Goal: Task Accomplishment & Management: Use online tool/utility

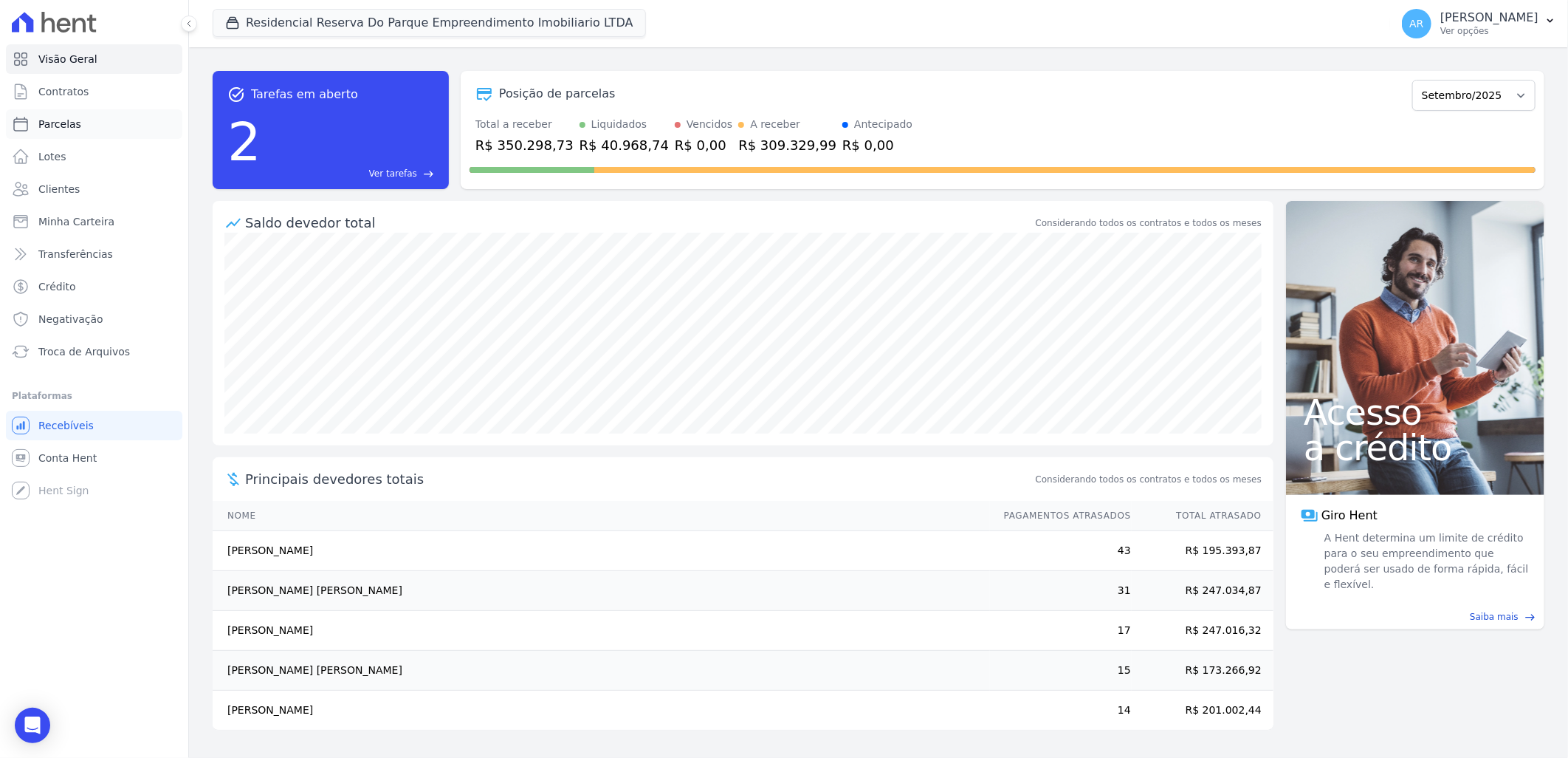
click at [75, 122] on span "Parcelas" at bounding box center [59, 124] width 43 height 15
select select
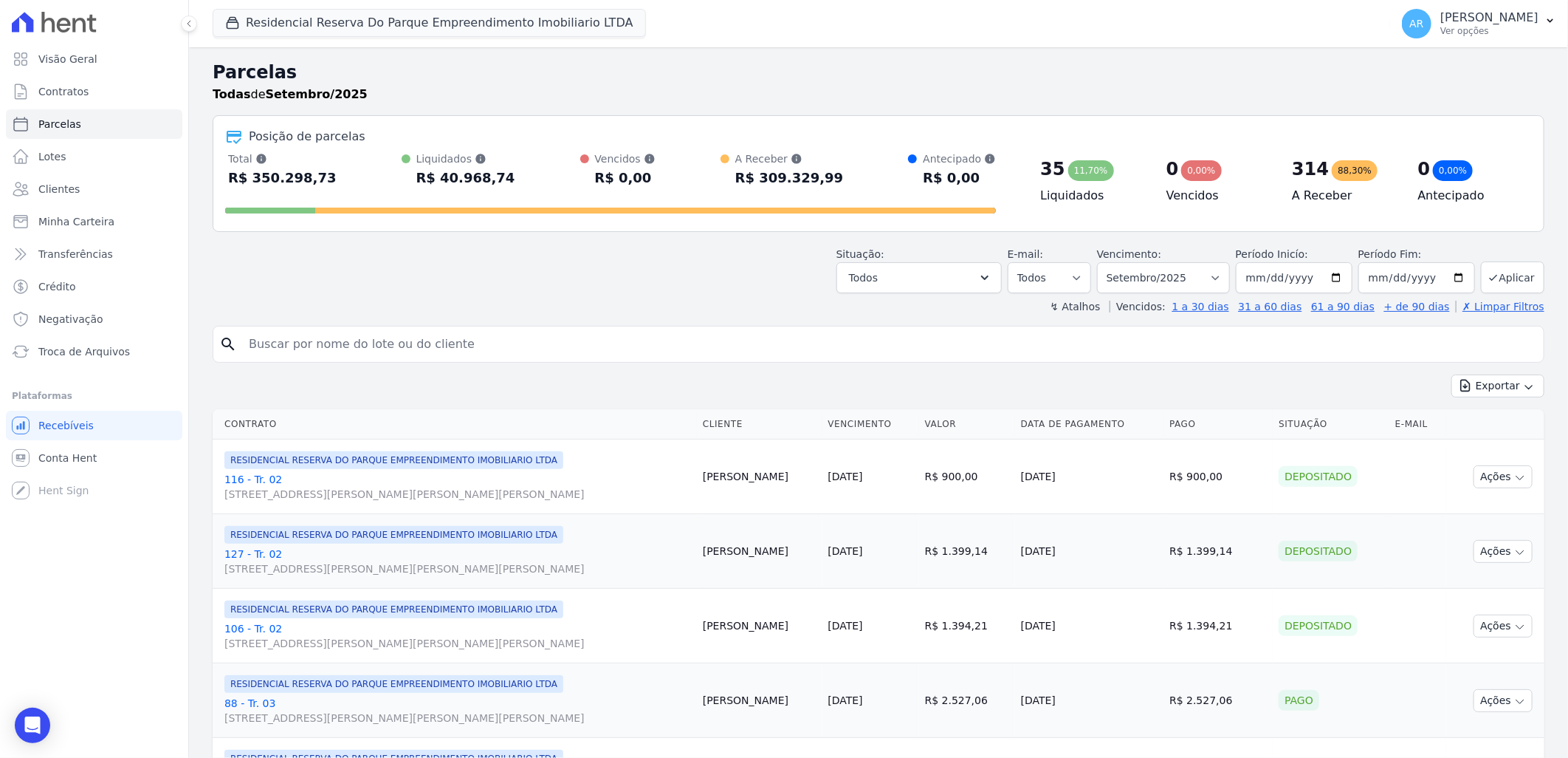
click at [444, 342] on input "search" at bounding box center [889, 344] width 1298 height 30
type input "kat"
click at [1191, 277] on select "Filtrar por período ──────── Todos os meses Dezembro/[GEOGRAPHIC_DATA]/2024 Fev…" at bounding box center [1164, 278] width 133 height 31
click at [1106, 262] on select "Filtrar por período ──────── Todos os meses Dezembro/2023 Janeiro/2024 Fevereir…" at bounding box center [1164, 278] width 133 height 31
click at [1073, 275] on select "Todos Lido Não-lido" at bounding box center [1050, 278] width 84 height 31
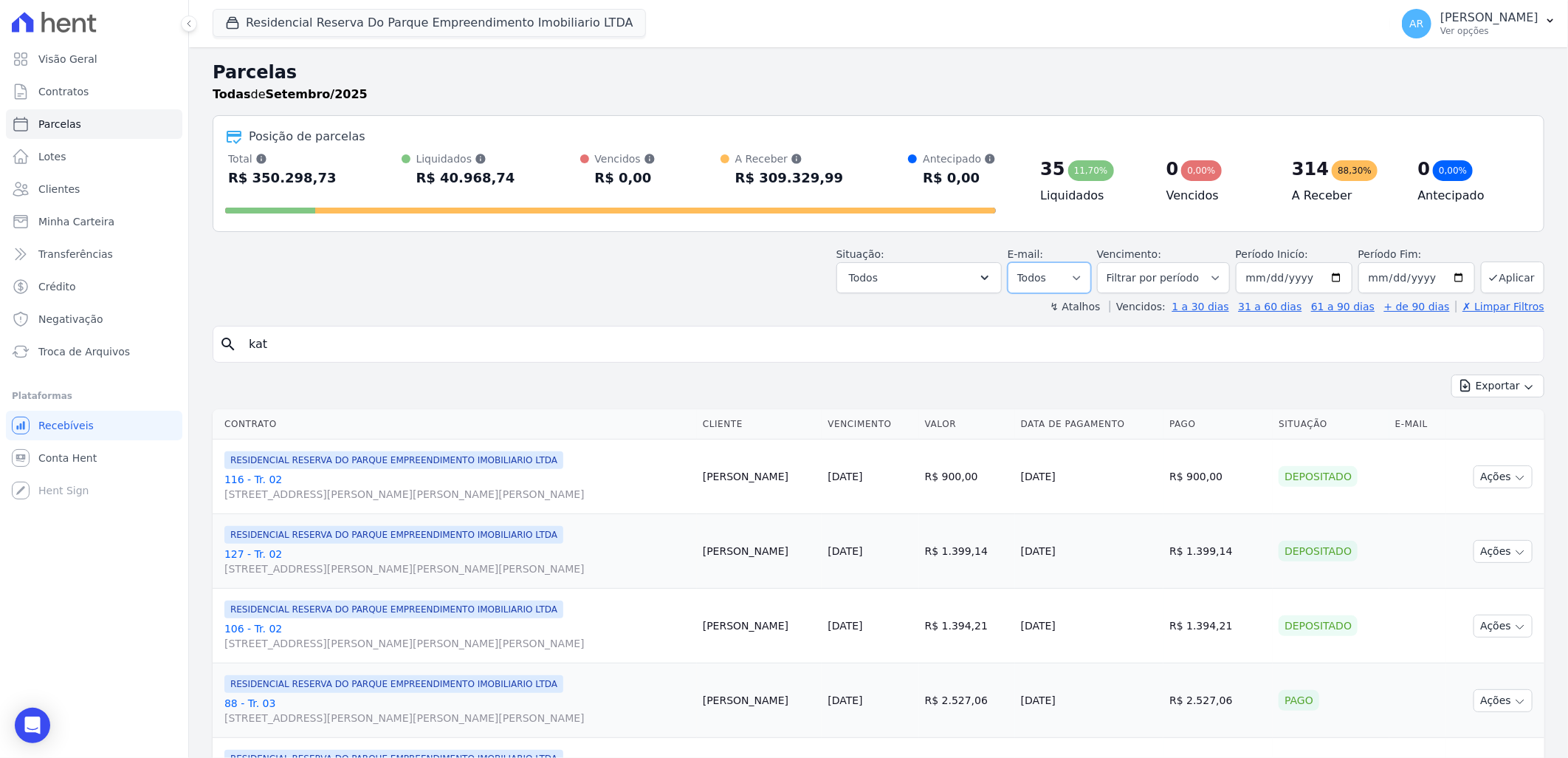
click at [1073, 275] on select "Todos Lido Não-lido" at bounding box center [1050, 278] width 84 height 31
click at [1200, 284] on select "Filtrar por período ──────── Todos os meses Dezembro/2023 Janeiro/2024 Fevereir…" at bounding box center [1164, 278] width 133 height 31
select select "all"
click at [1106, 262] on select "Filtrar por período ──────── Todos os meses Dezembro/2023 Janeiro/2024 Fevereir…" at bounding box center [1164, 278] width 133 height 31
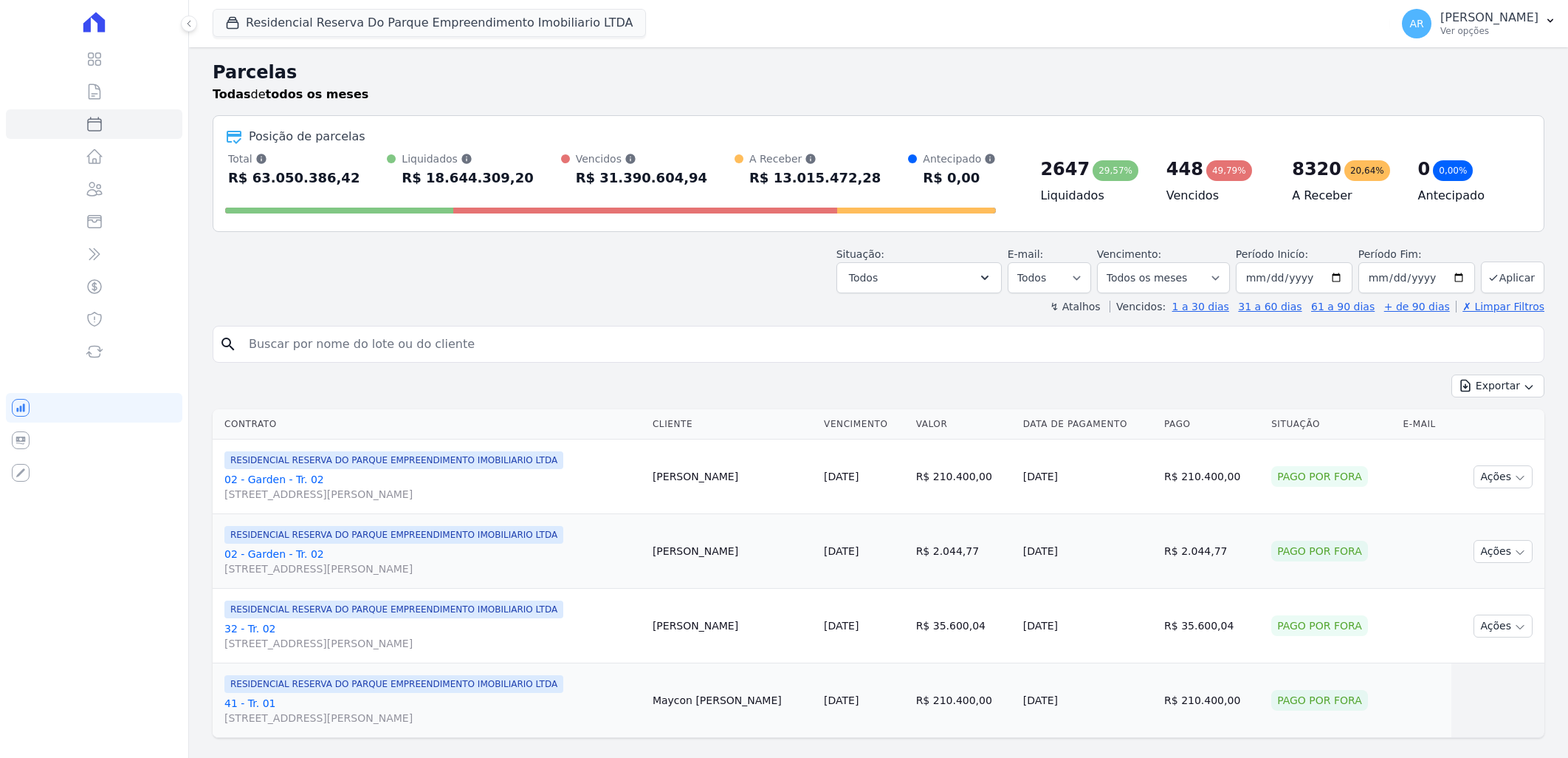
select select
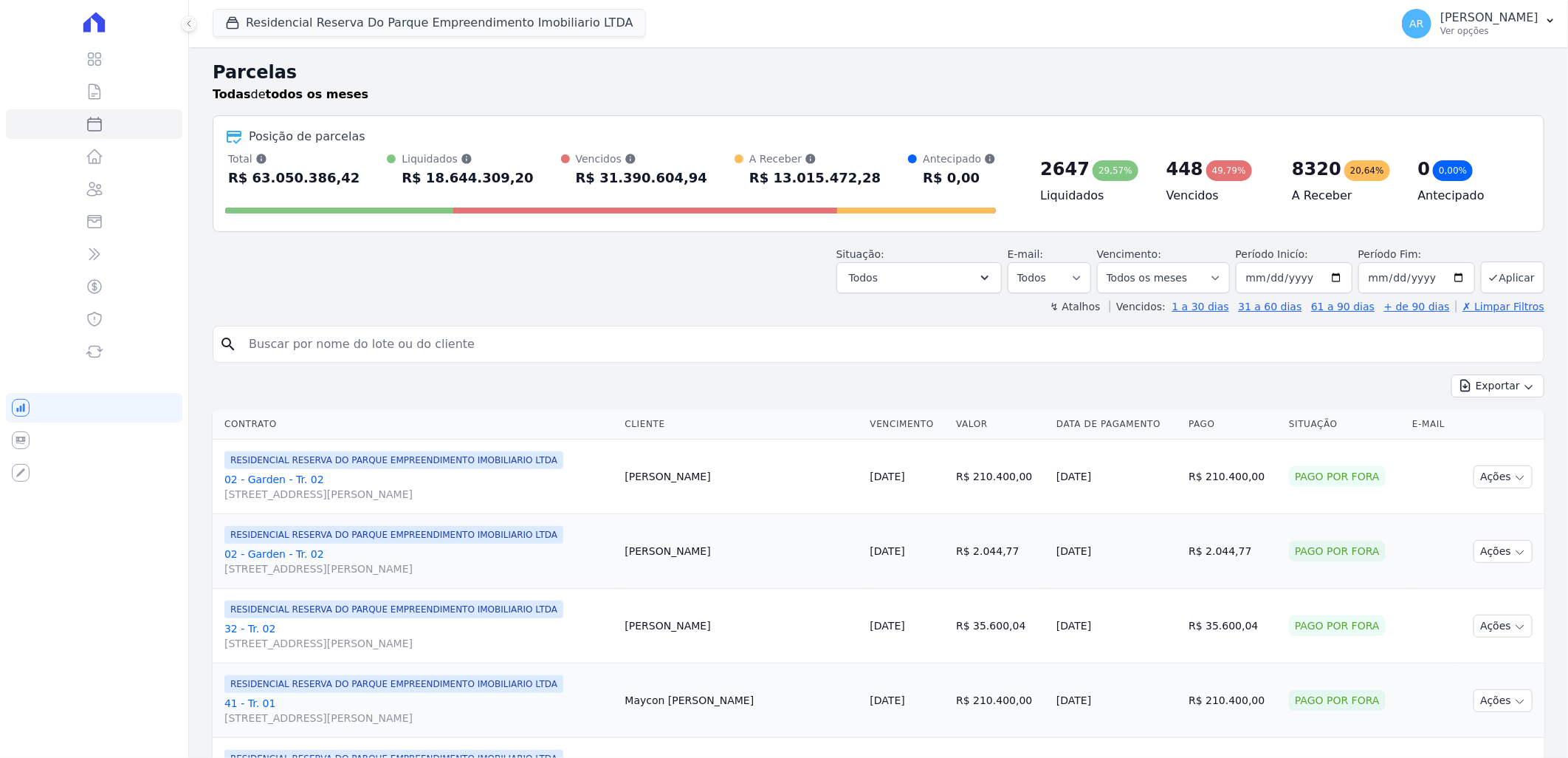
click at [610, 343] on input "search" at bounding box center [889, 344] width 1298 height 30
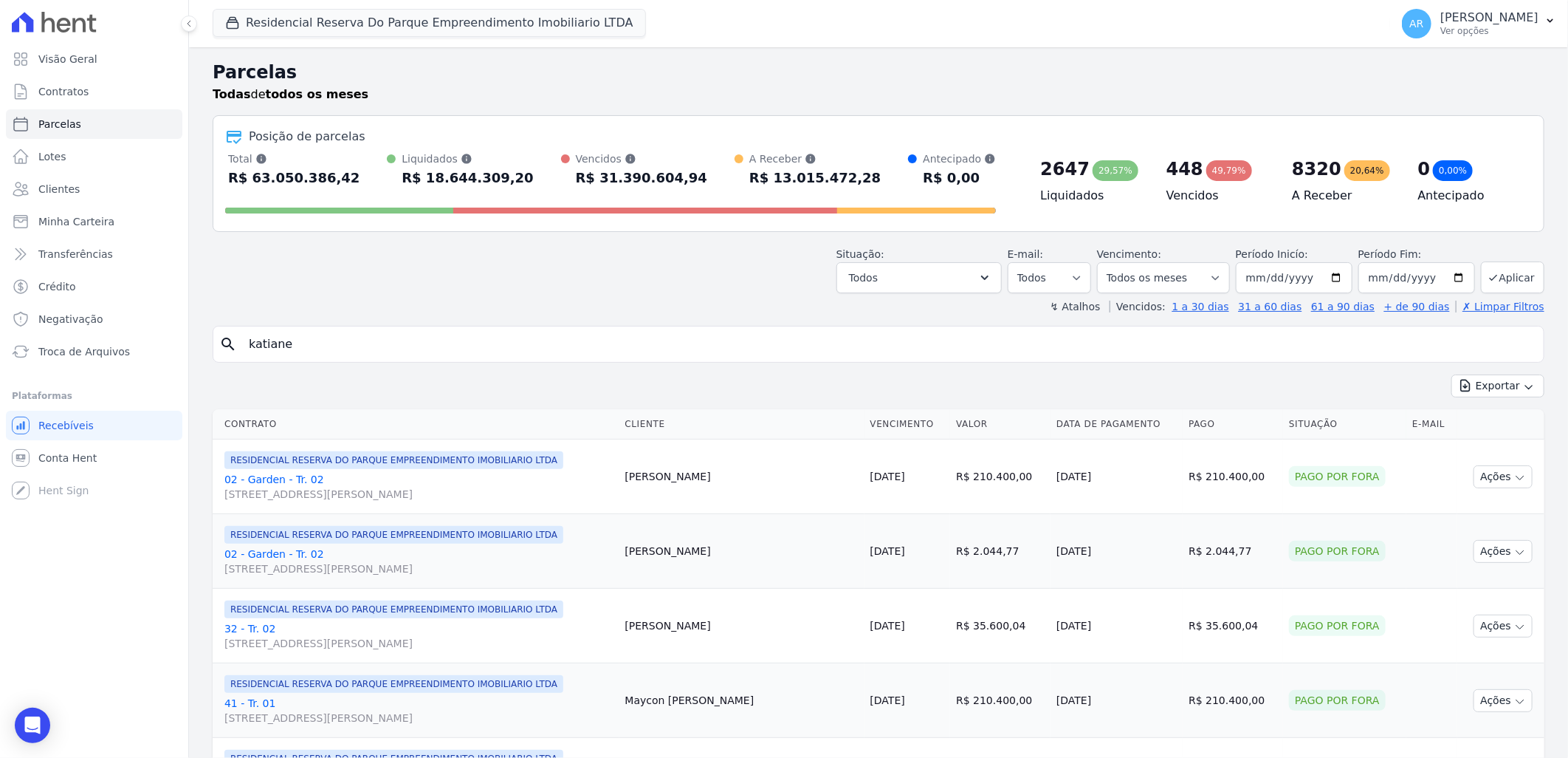
type input "katiane"
select select
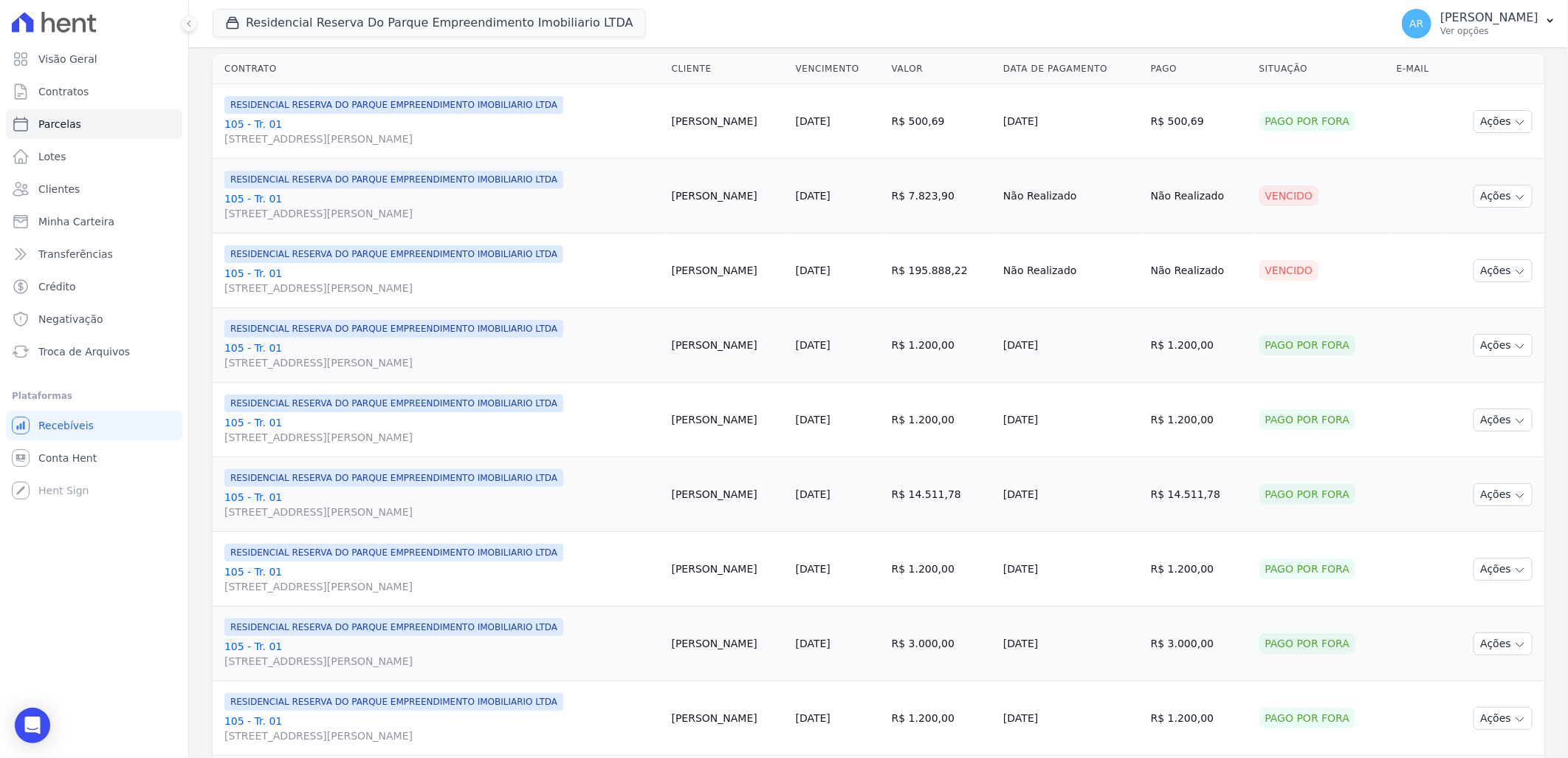
scroll to position [246, 0]
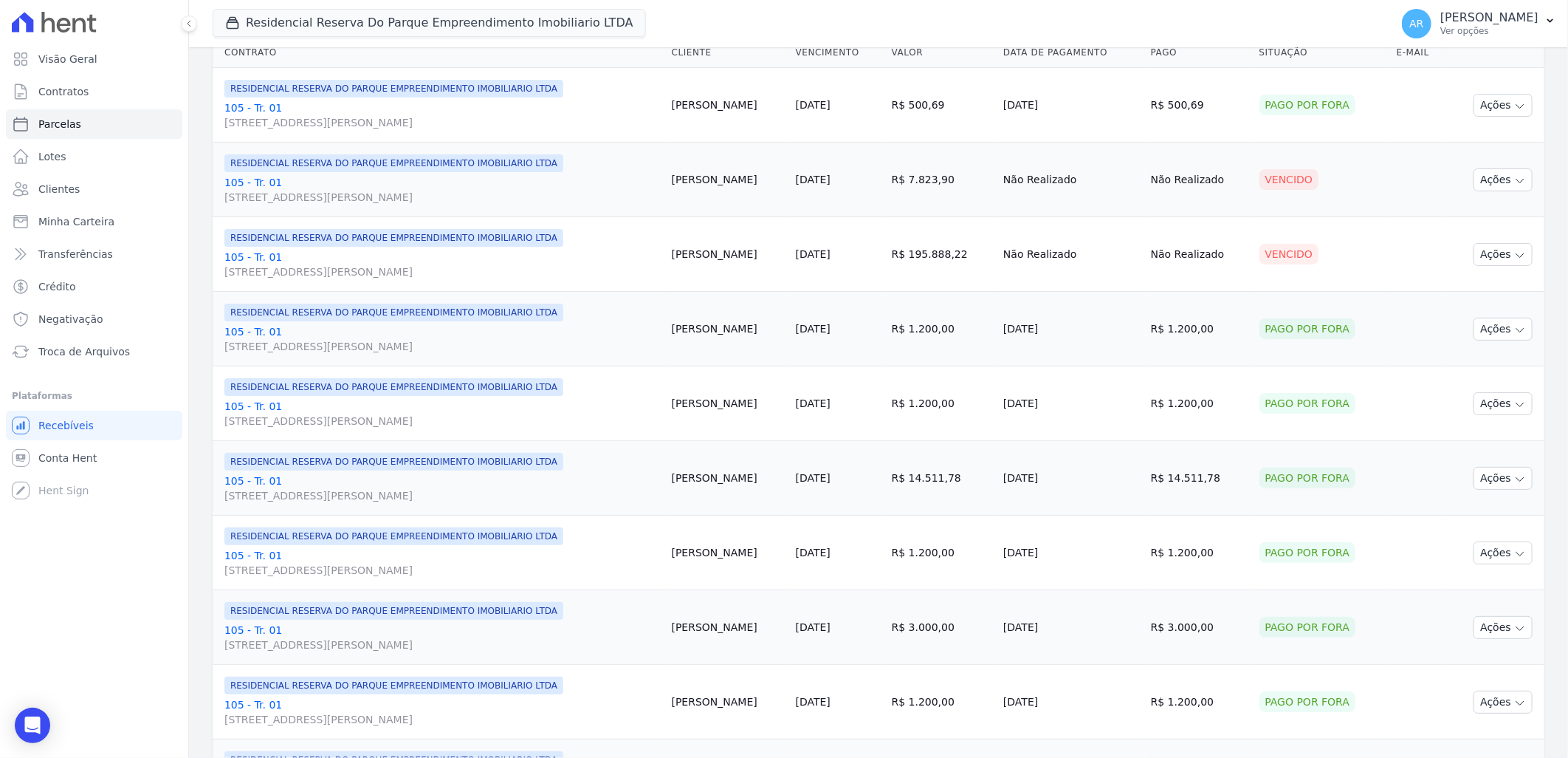
click at [248, 261] on link "105 - Tr. 01 Avenida Doutor José Bonifácio Coutinho Nogueira, 150, ANDAR 2 SALA…" at bounding box center [443, 265] width 436 height 30
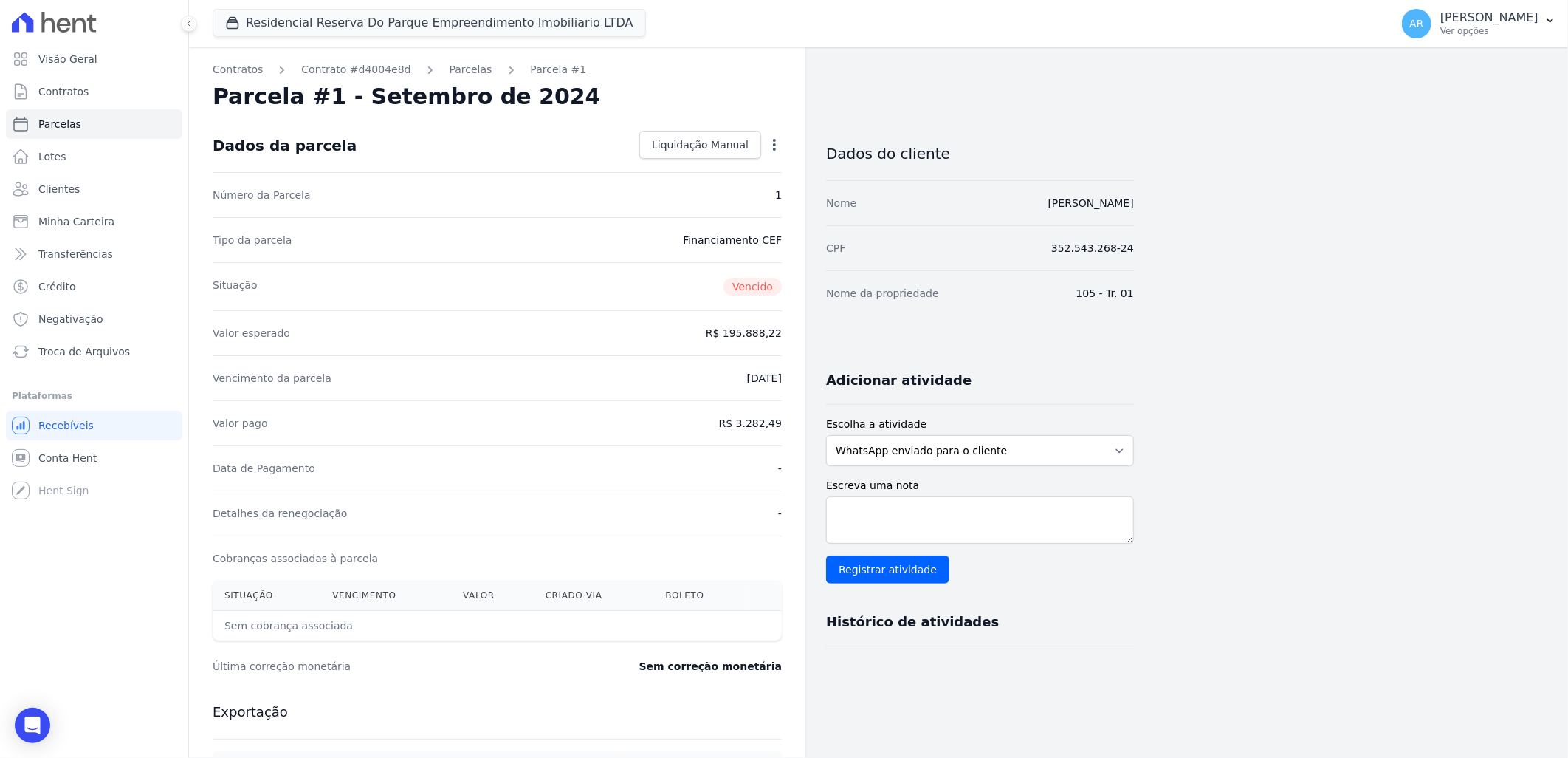
select select
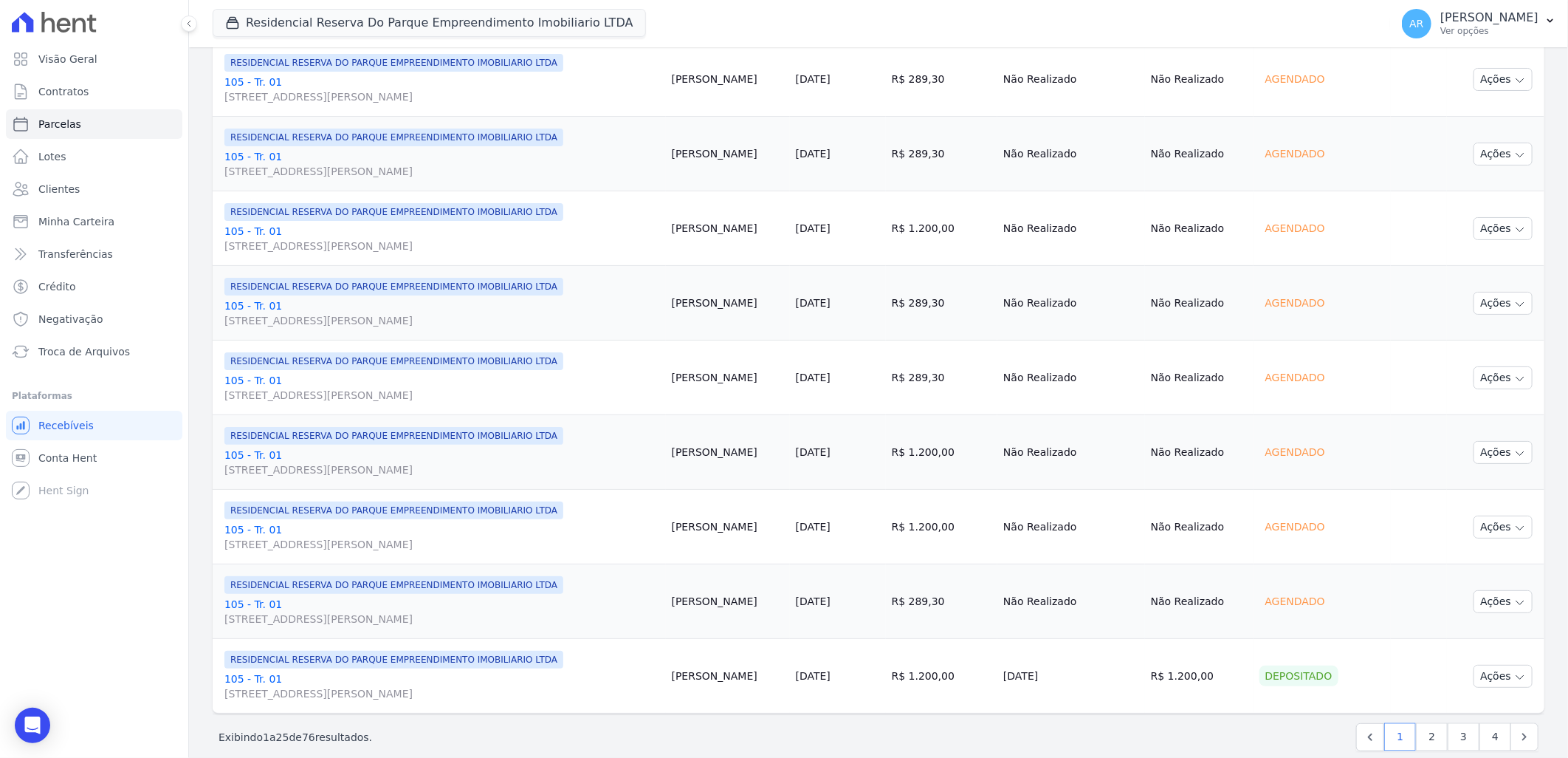
scroll to position [1486, 0]
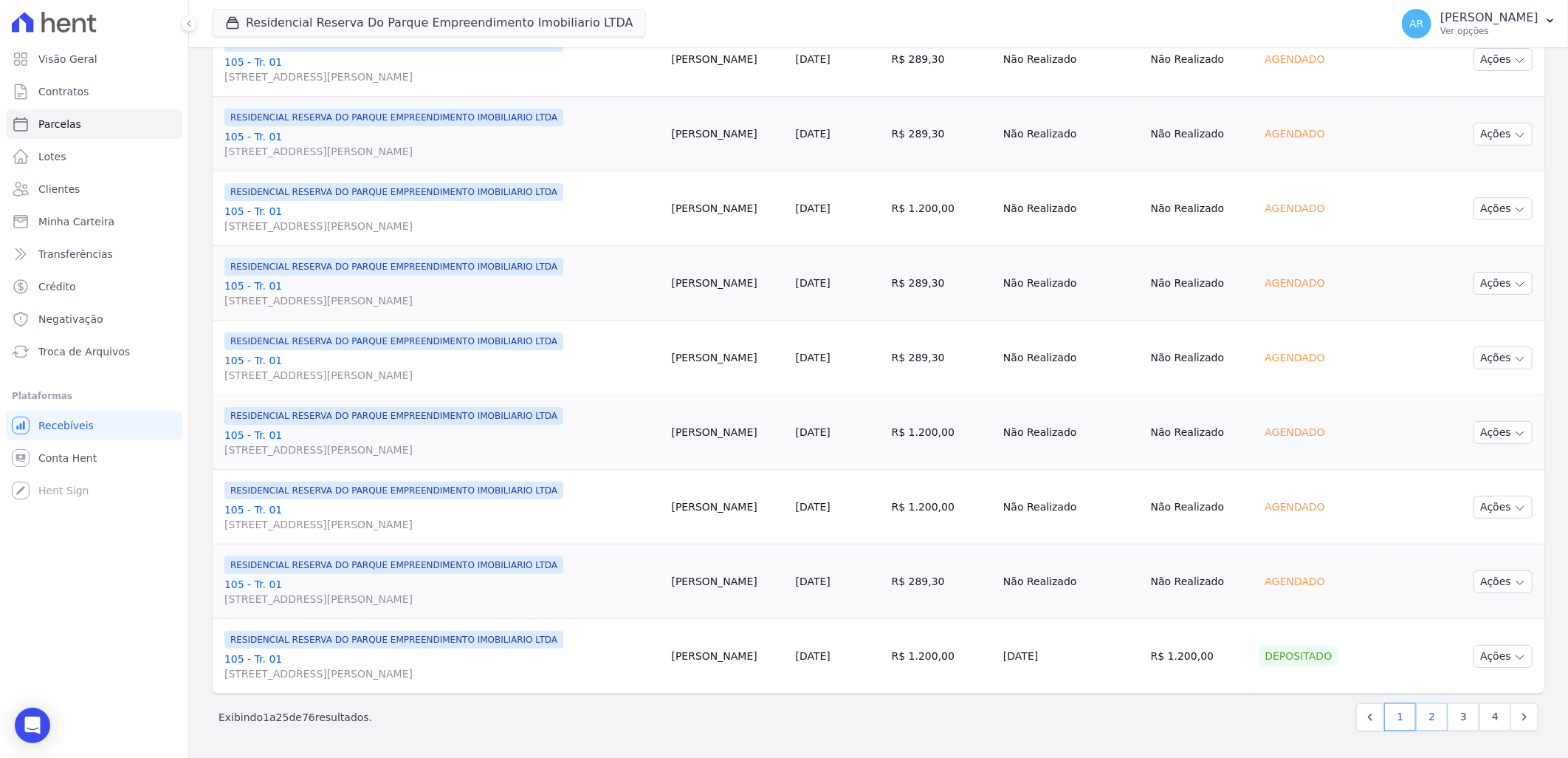
click at [1422, 719] on link "2" at bounding box center [1432, 717] width 31 height 28
select select
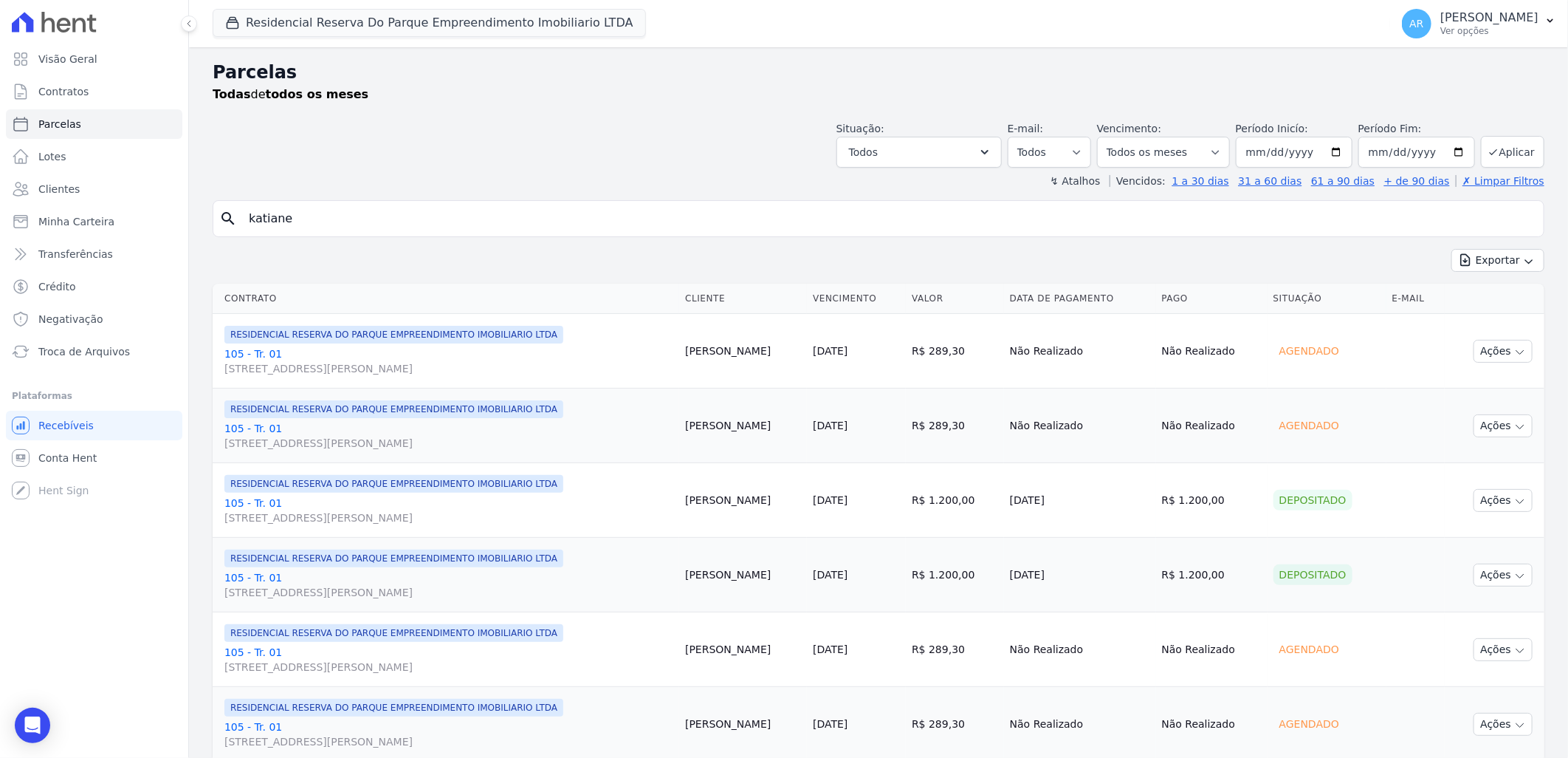
drag, startPoint x: 1556, startPoint y: 191, endPoint x: 1560, endPoint y: 201, distance: 10.8
click at [1560, 201] on main "Parcelas Todas de todos os meses Situação: Agendado Em Aberto Pago Processando …" at bounding box center [878, 402] width 1379 height 710
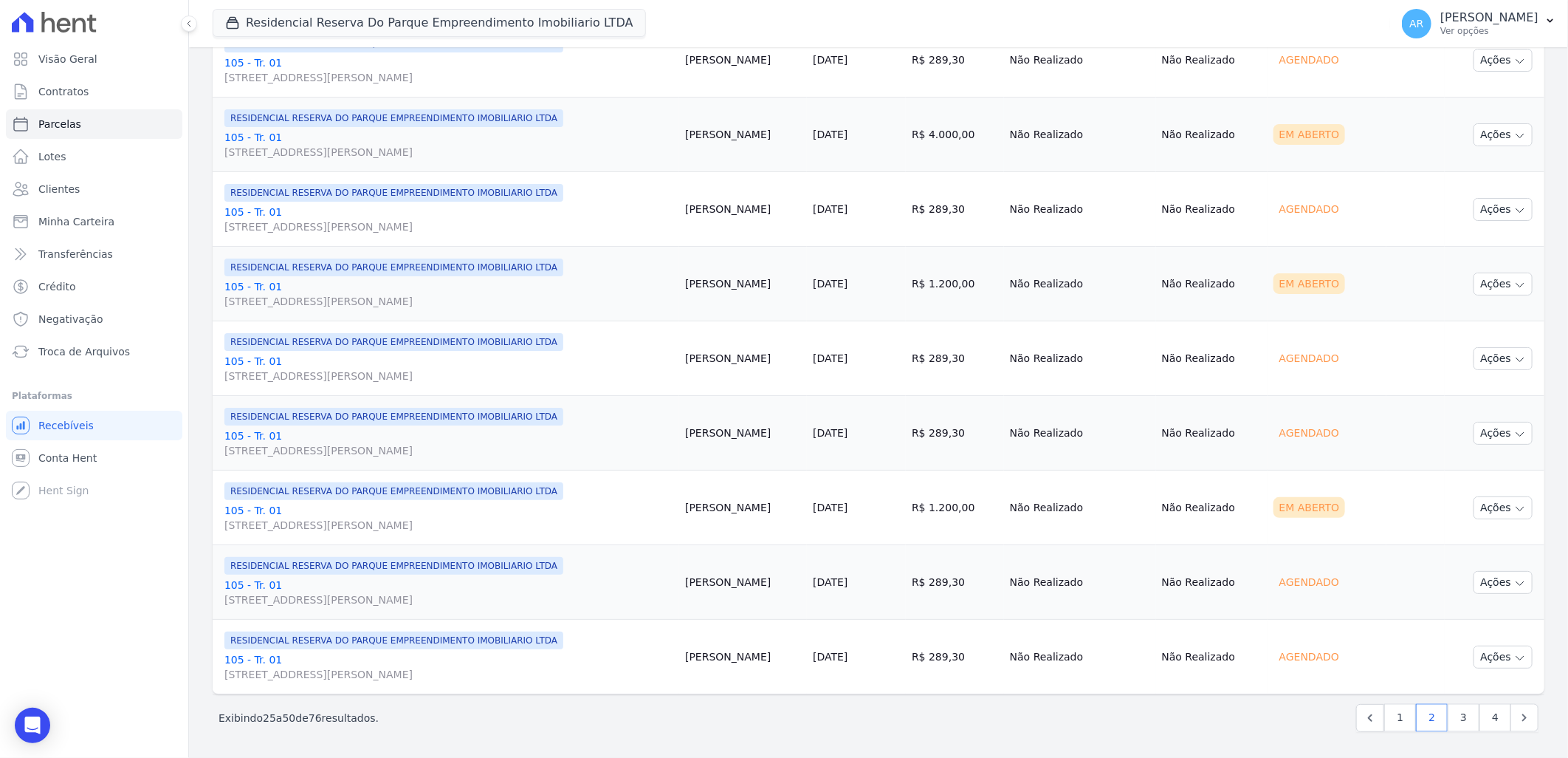
scroll to position [1486, 0]
click at [1455, 727] on link "3" at bounding box center [1463, 717] width 31 height 28
select select
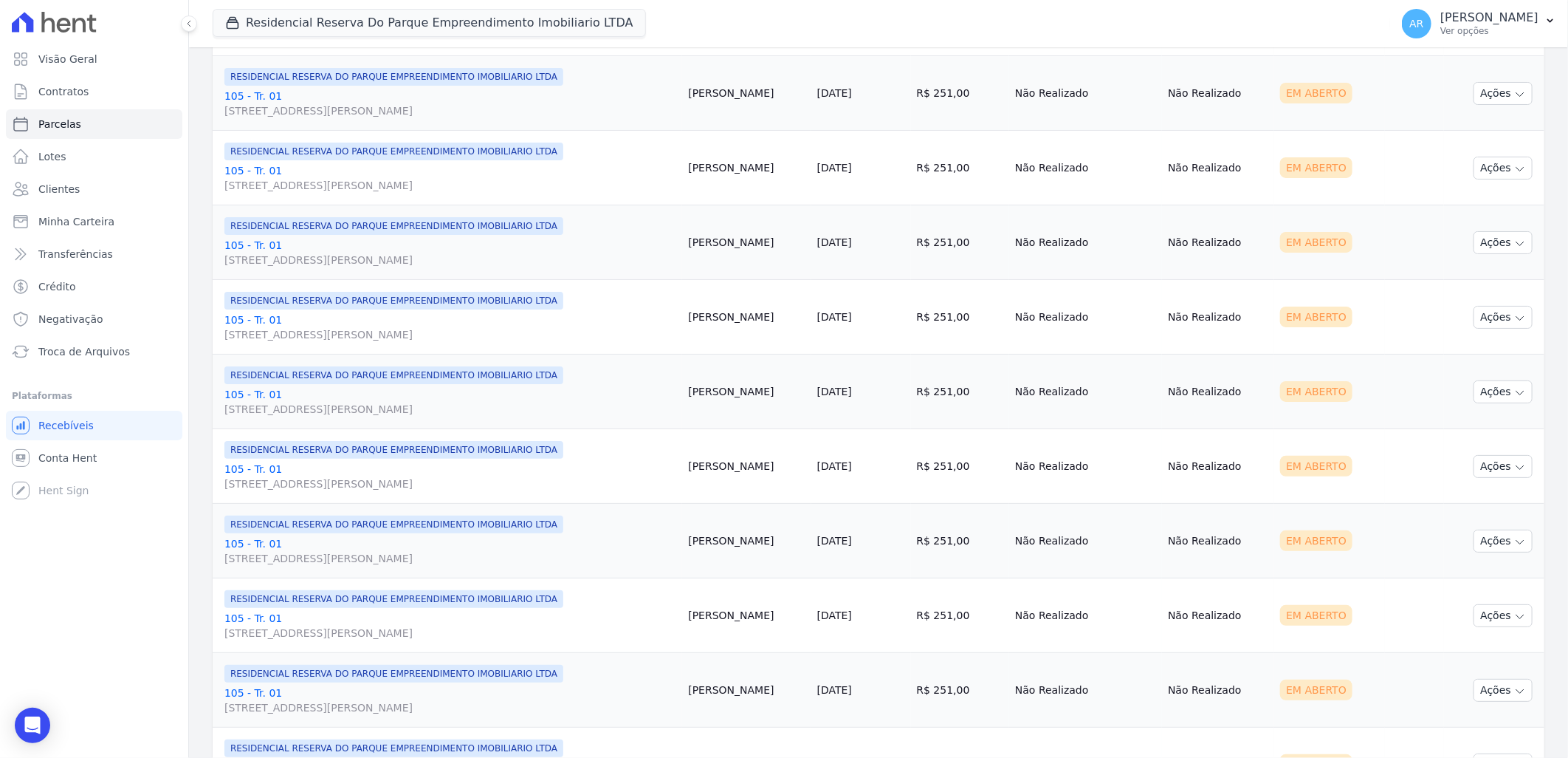
scroll to position [1486, 0]
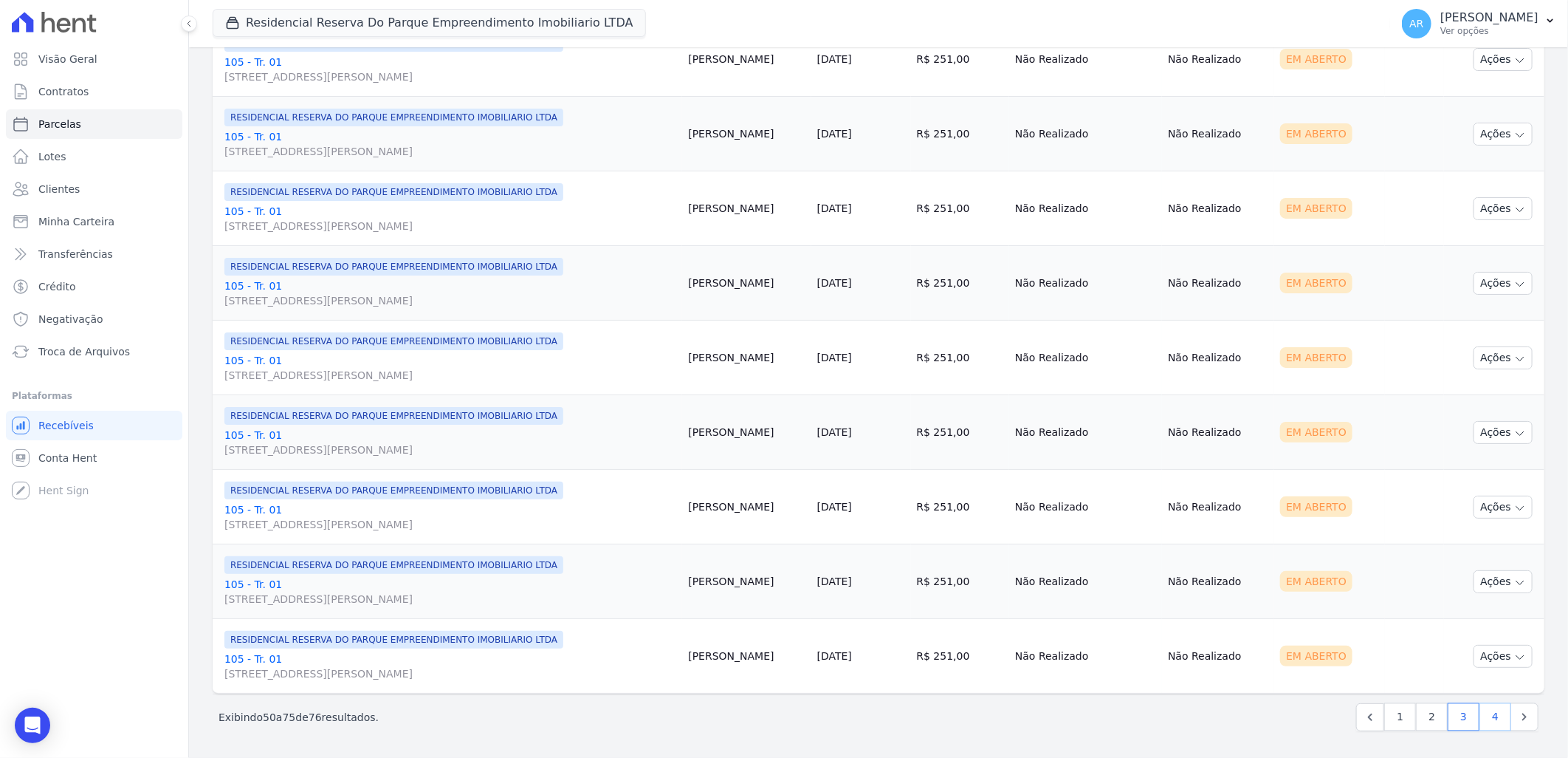
click at [1480, 721] on link "4" at bounding box center [1496, 717] width 31 height 28
click at [1480, 728] on link "4" at bounding box center [1496, 717] width 31 height 28
click at [1486, 720] on link "4" at bounding box center [1496, 717] width 31 height 28
select select
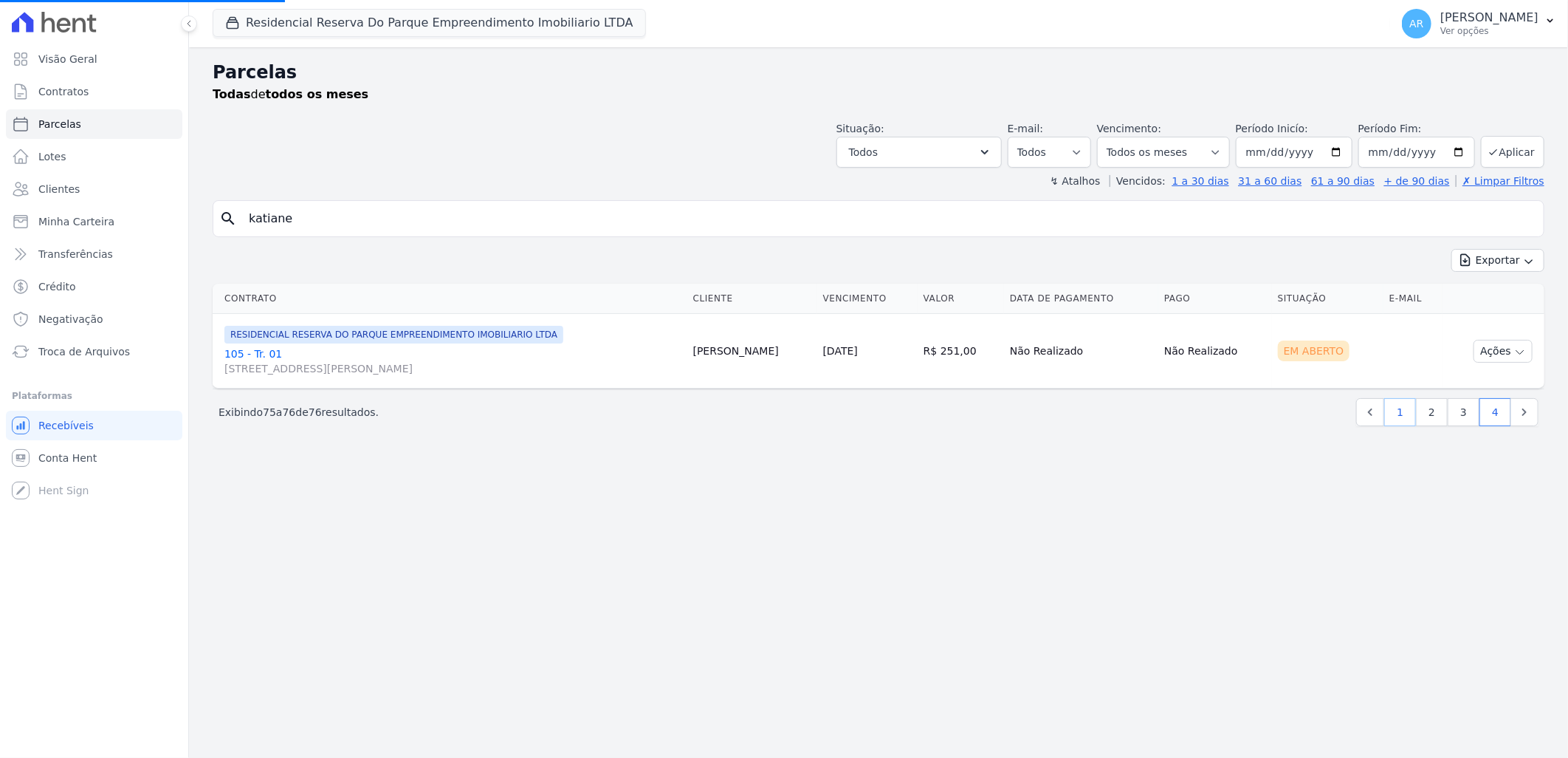
click at [1411, 411] on link "1" at bounding box center [1400, 412] width 31 height 28
select select
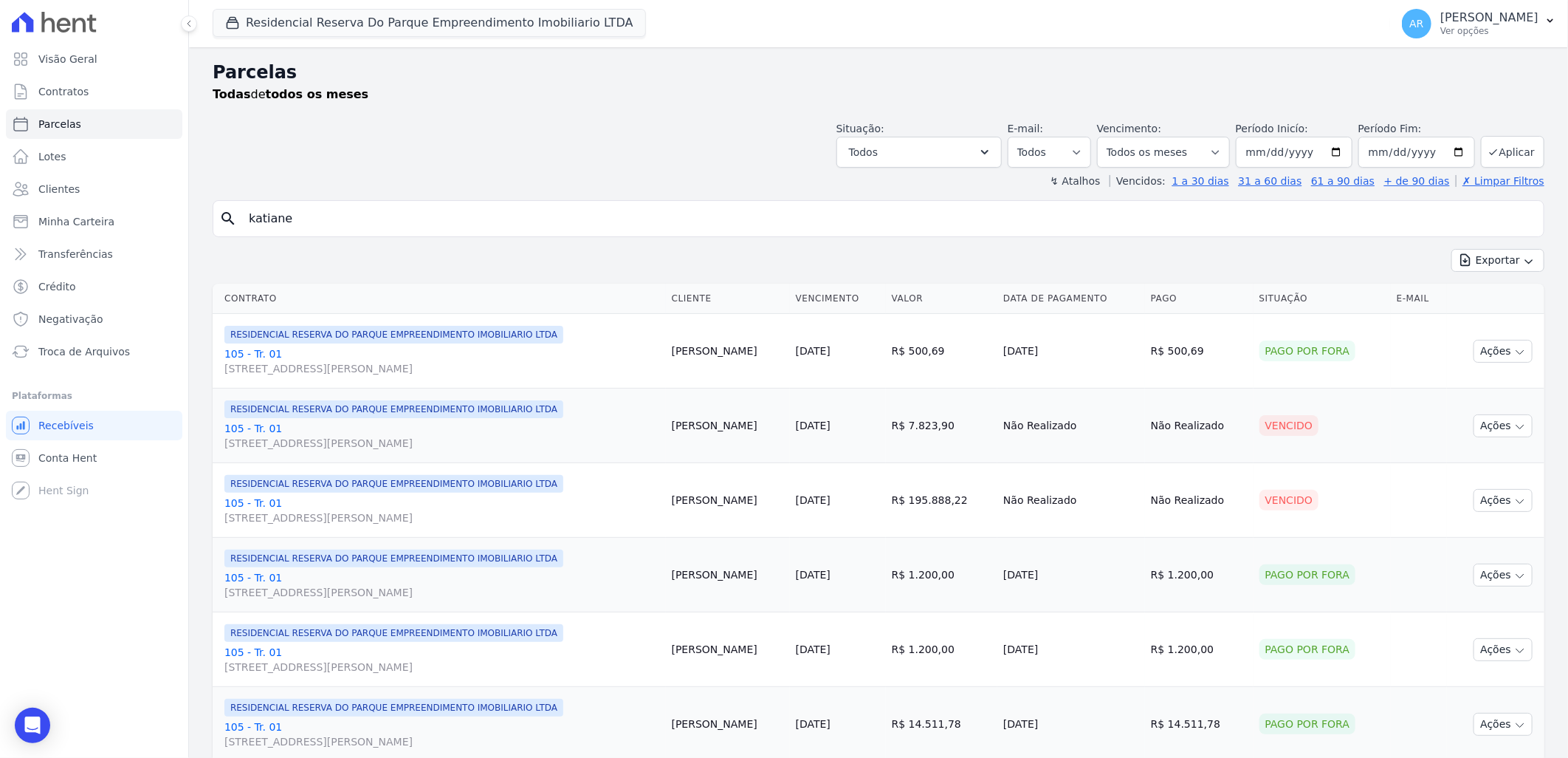
click at [886, 303] on th "Vencimento" at bounding box center [838, 298] width 96 height 30
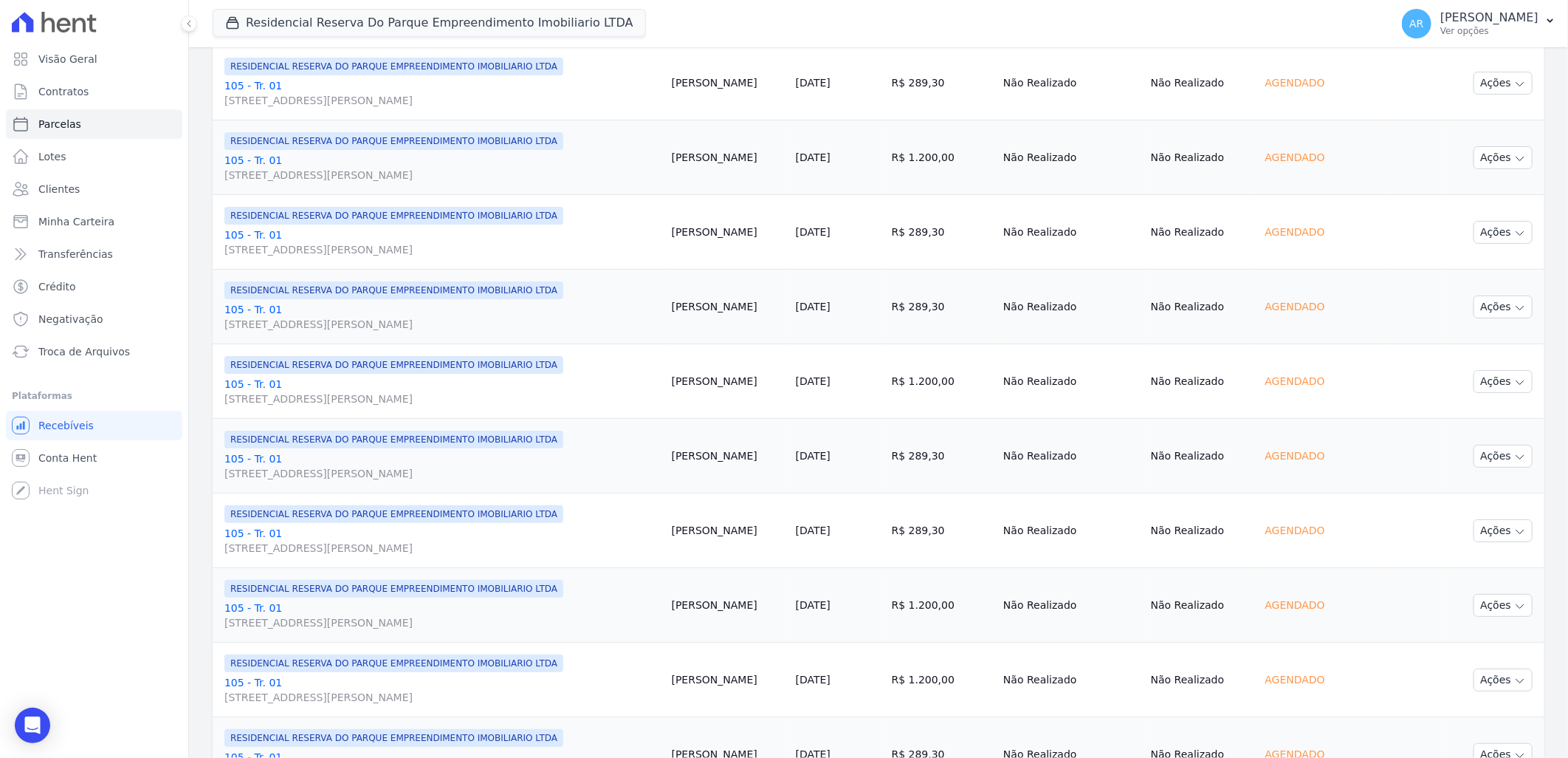
scroll to position [1486, 0]
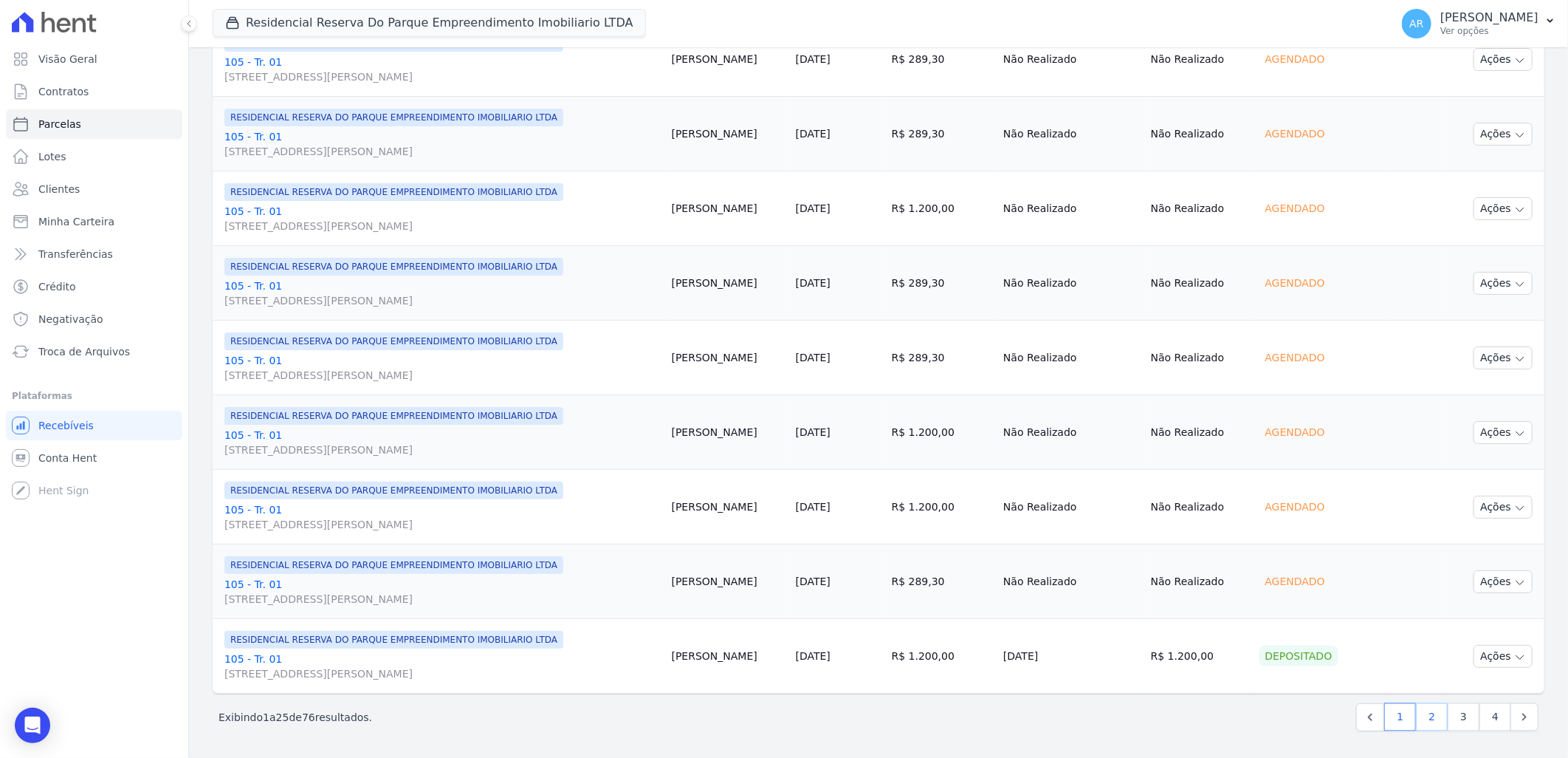
click at [1425, 718] on link "2" at bounding box center [1432, 717] width 31 height 28
select select
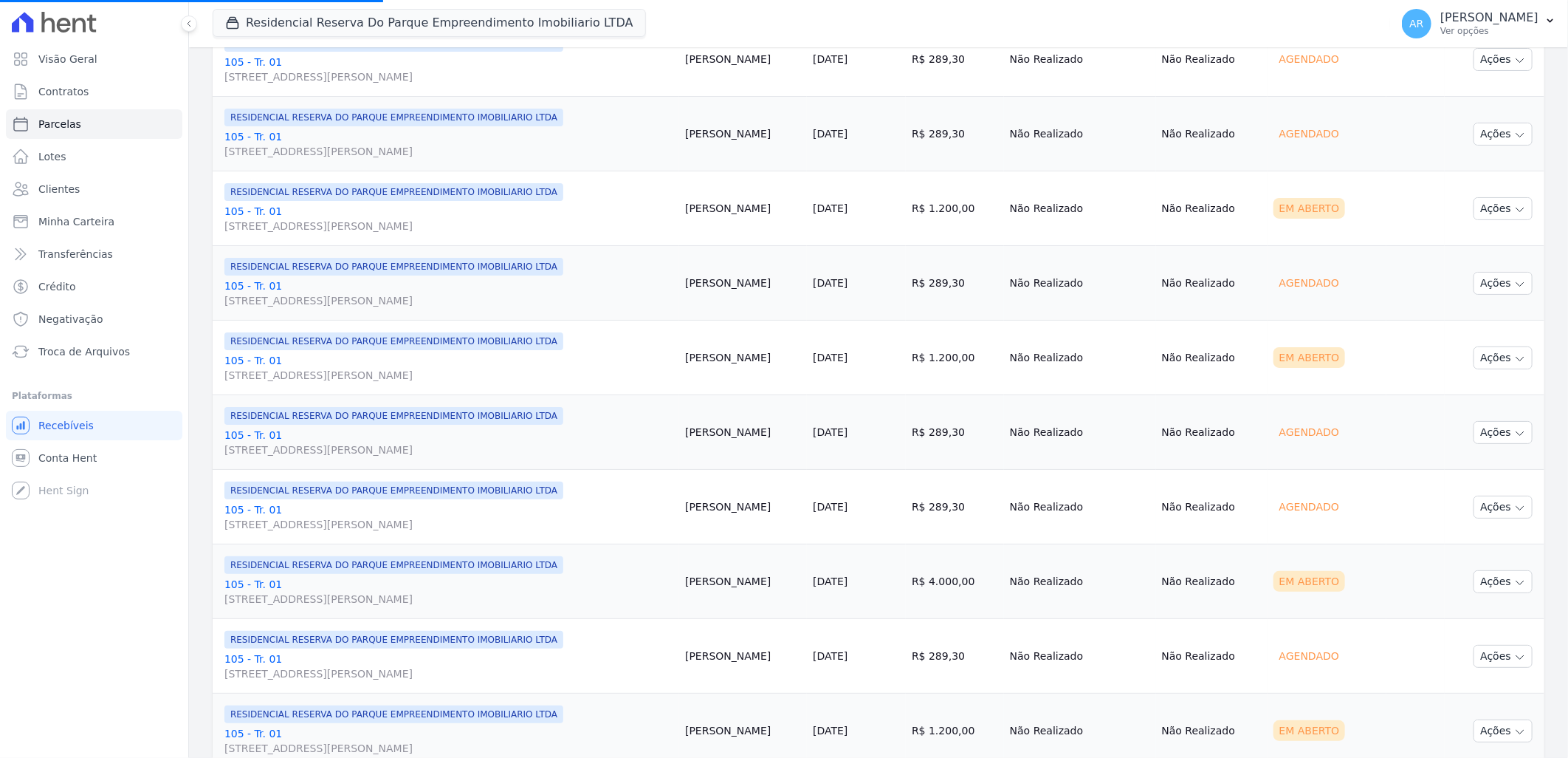
scroll to position [1066, 0]
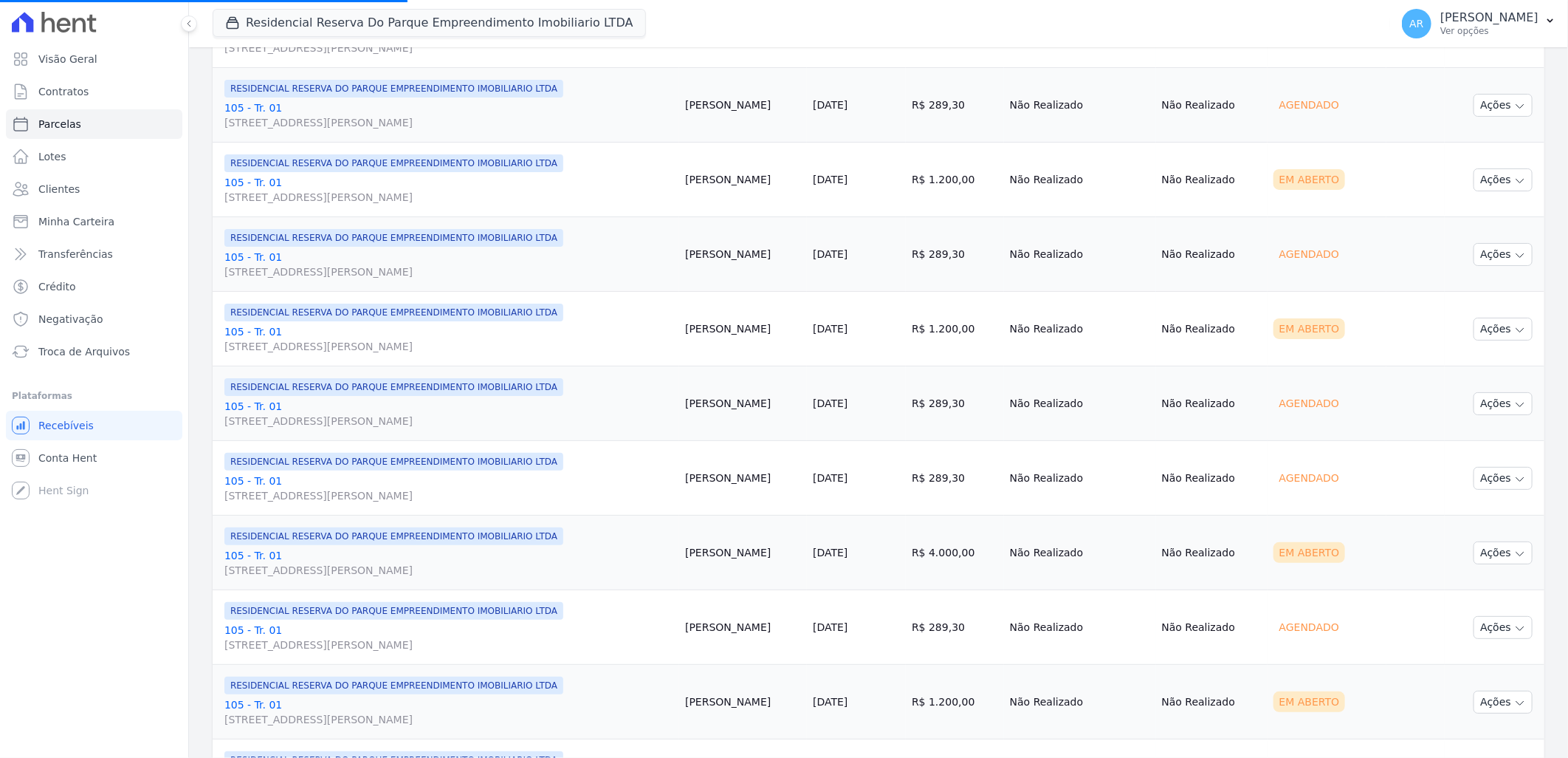
select select
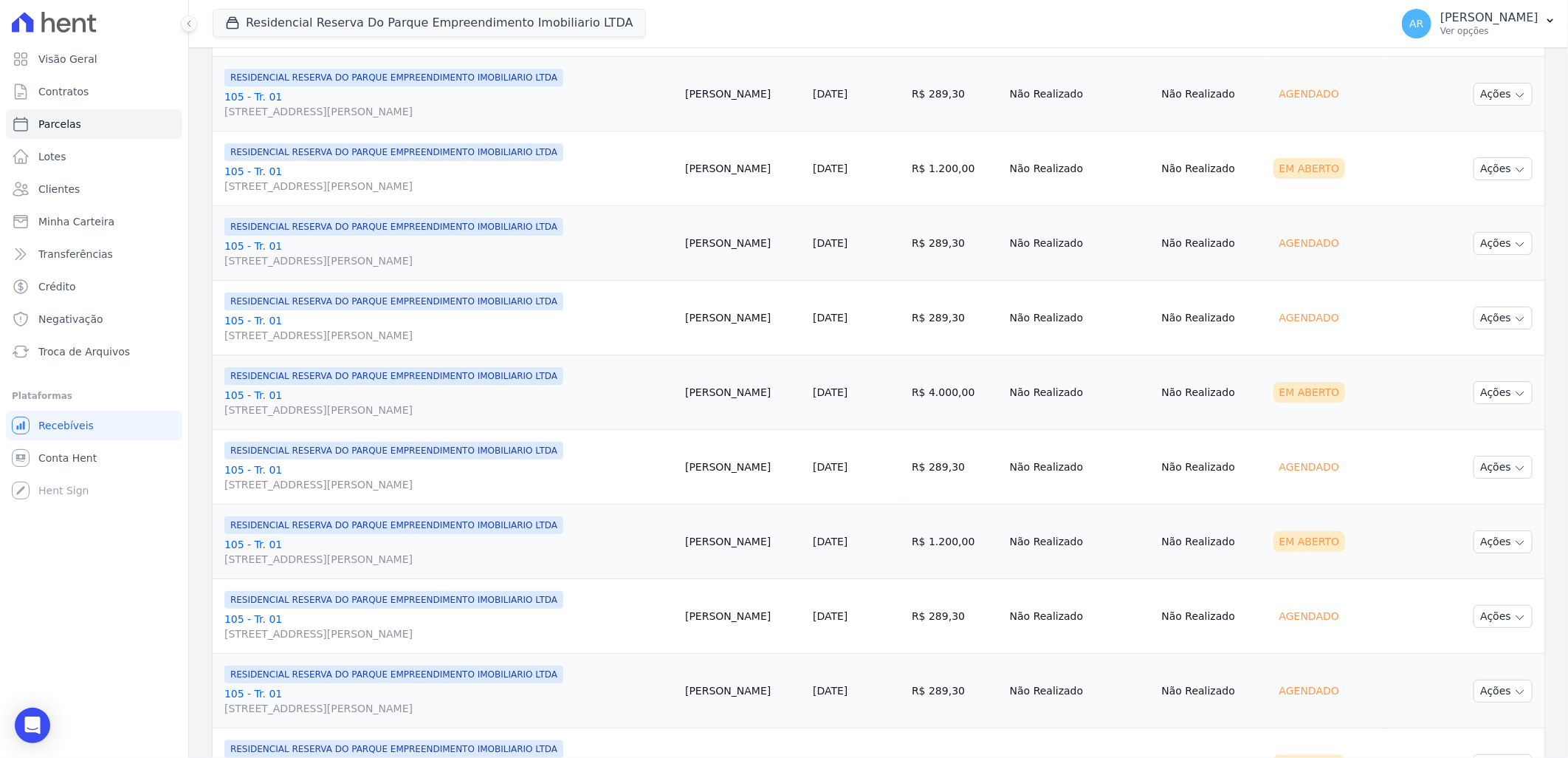
scroll to position [1230, 0]
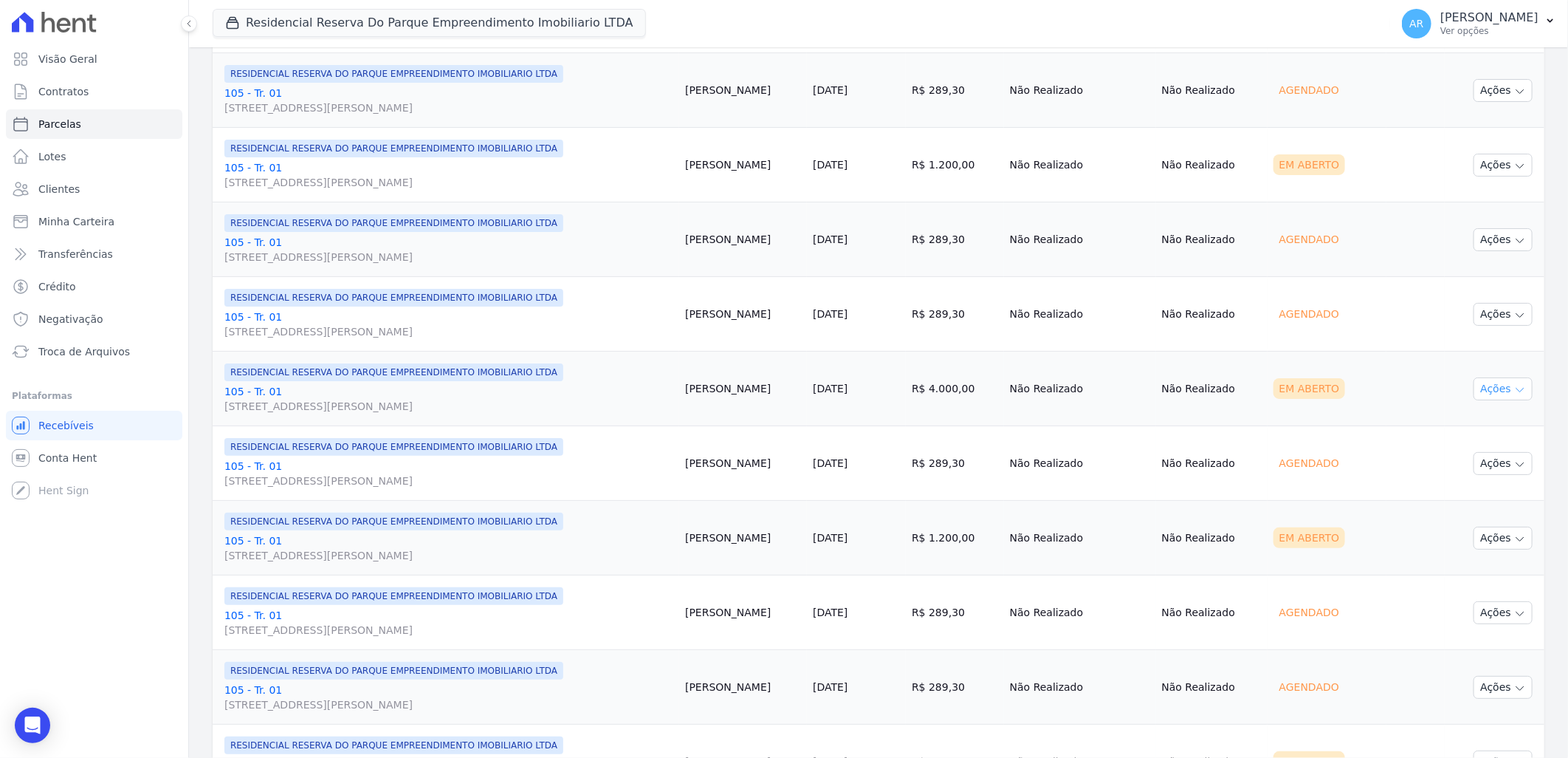
click at [1493, 396] on button "Ações" at bounding box center [1504, 389] width 59 height 23
click at [1429, 427] on link "Ver boleto" at bounding box center [1497, 423] width 142 height 27
click at [251, 385] on div "RESIDENCIAL RESERVA DO PARQUE EMPREENDIMENTO IMOBILIARIO LTDA 105 - Tr. 01 Aven…" at bounding box center [449, 389] width 449 height 51
drag, startPoint x: 251, startPoint y: 385, endPoint x: 239, endPoint y: 406, distance: 24.2
click at [239, 406] on span "Avenida Doutor José Bonifácio Coutinho Nogueira, 150, ANDAR 2 SALA 201 A, Jardi…" at bounding box center [449, 406] width 449 height 15
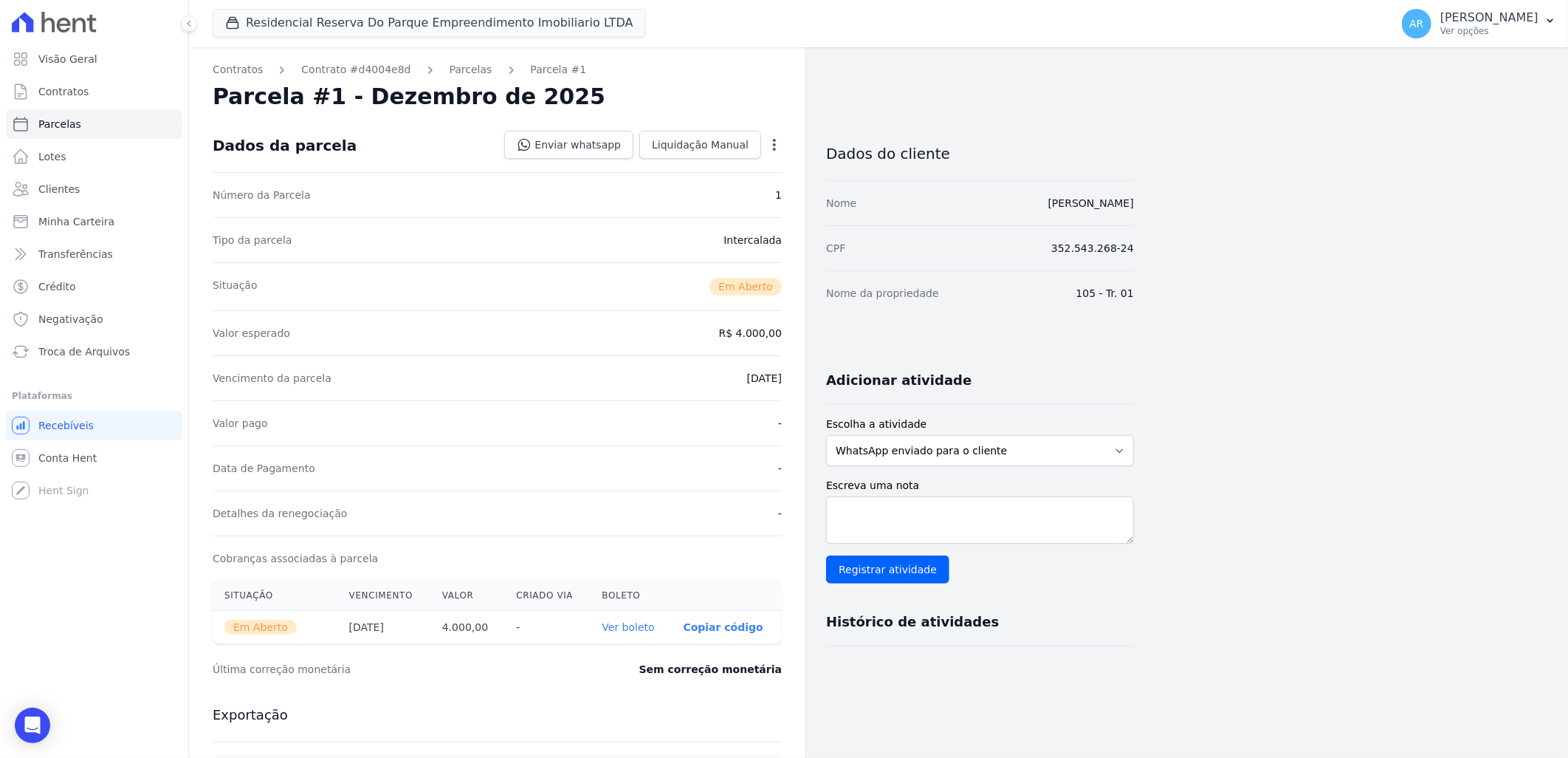
click at [231, 389] on div "Vencimento da parcela 20/12/2025" at bounding box center [497, 378] width 570 height 45
select select
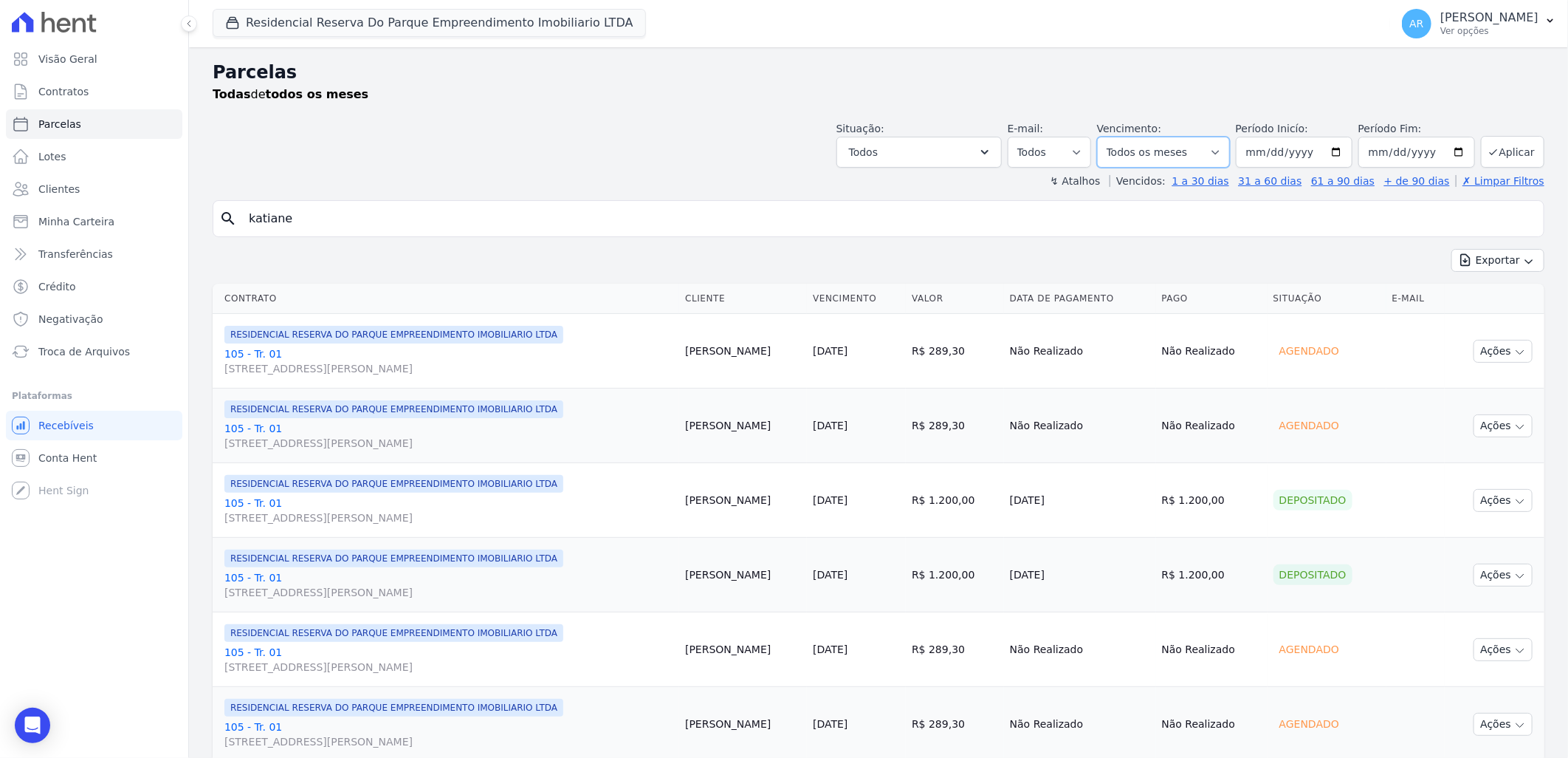
click at [1176, 164] on select "Filtrar por período ──────── Todos os meses Dezembro/2023 Janeiro/2024 Fevereir…" at bounding box center [1164, 152] width 133 height 31
click at [1136, 159] on select "Filtrar por período ──────── Todos os meses Dezembro/2023 Janeiro/2024 Fevereir…" at bounding box center [1164, 152] width 133 height 31
select select "12/2026"
click at [1106, 137] on select "Filtrar por período ──────── Todos os meses Dezembro/2023 Janeiro/2024 Fevereir…" at bounding box center [1164, 152] width 133 height 31
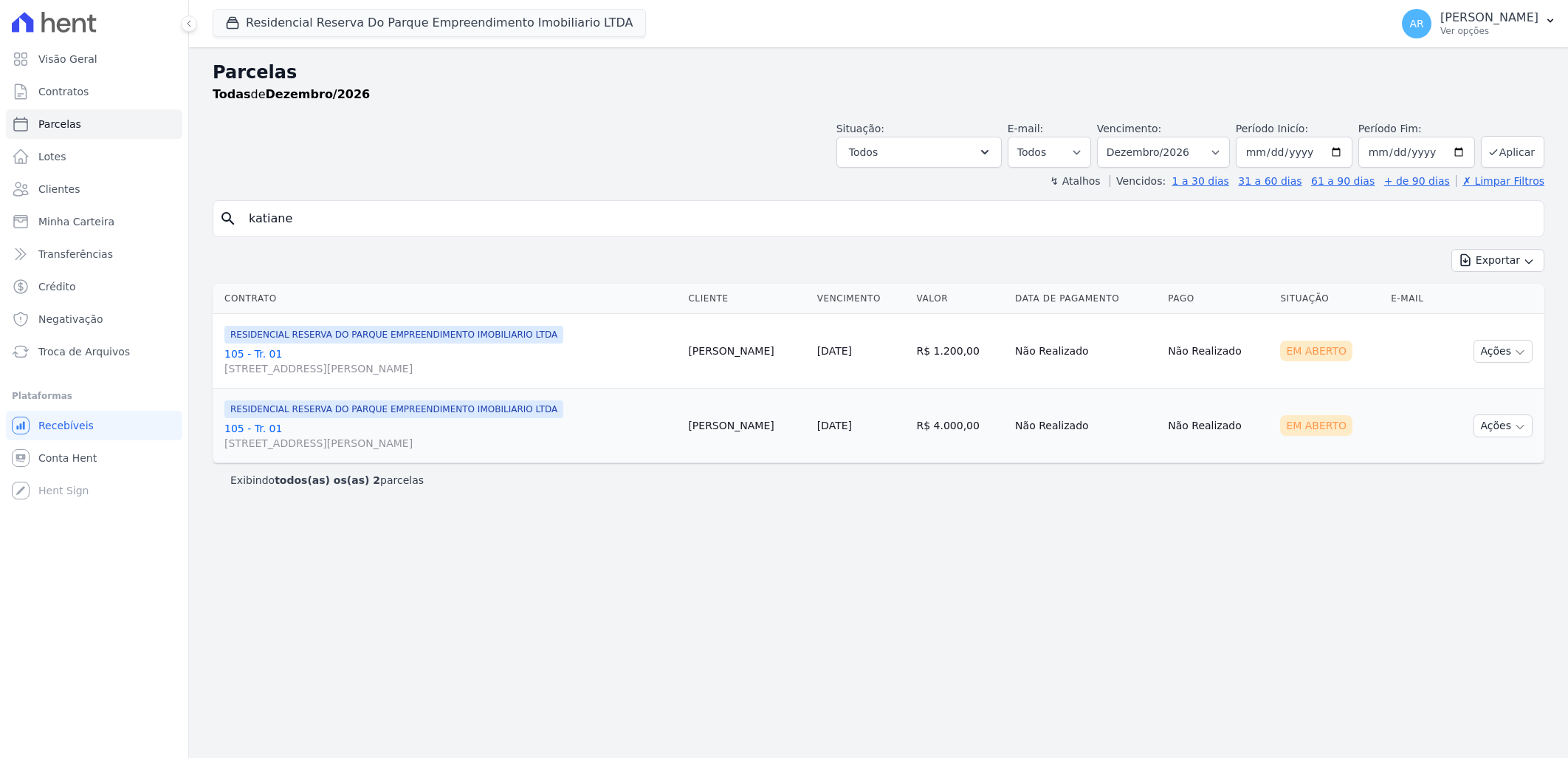
select select
click at [1436, 96] on div "Todas de Dezembro/2026" at bounding box center [878, 94] width 1332 height 17
click at [1315, 155] on input "2026-12-01" at bounding box center [1294, 152] width 117 height 31
type input "2025-12-01"
click at [1423, 151] on input "2026-12-31" at bounding box center [1417, 152] width 117 height 31
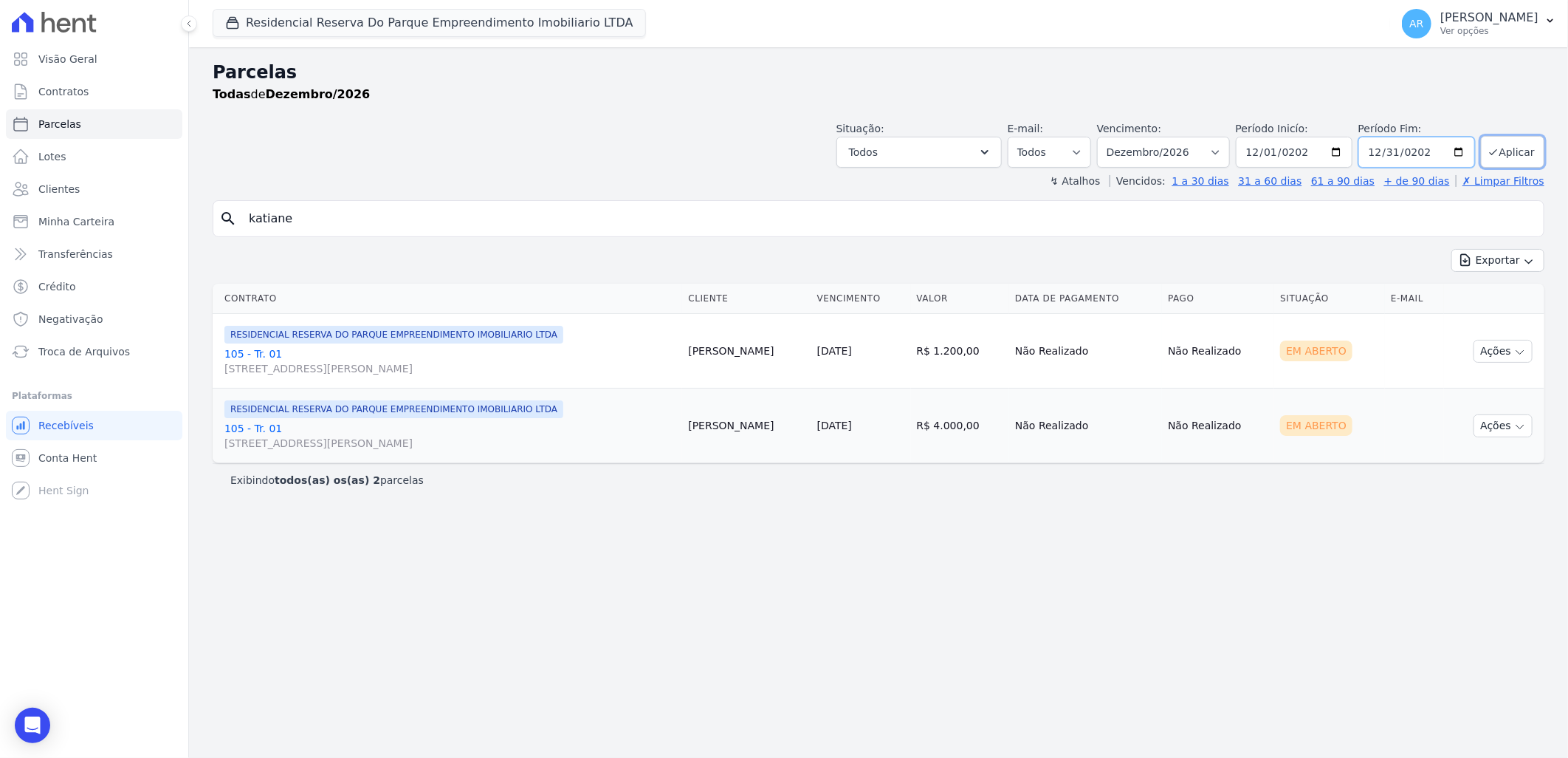
type input "2025-12-31"
click at [1511, 150] on button "Aplicar" at bounding box center [1512, 152] width 64 height 31
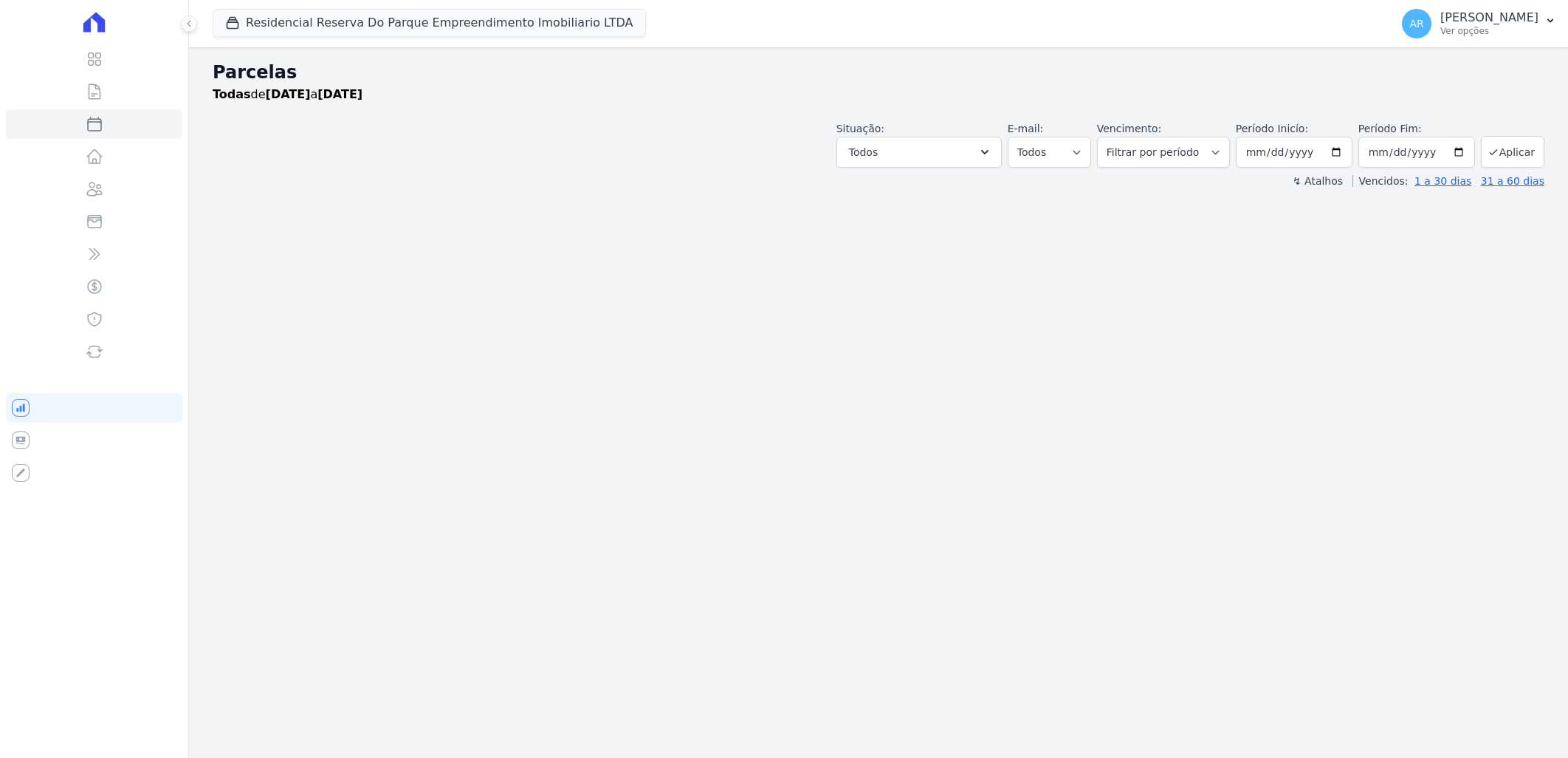
select select
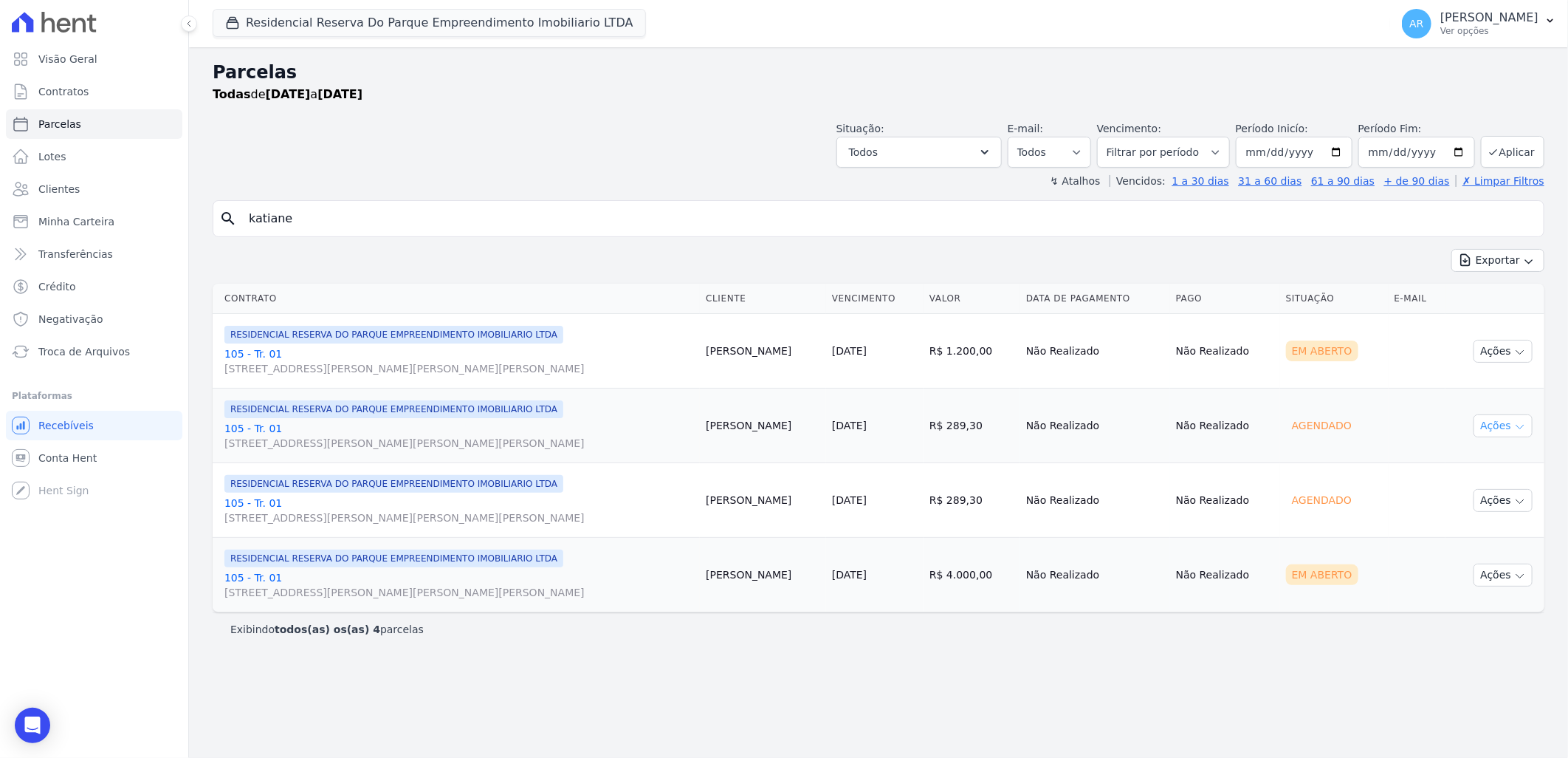
click at [1519, 423] on icon "button" at bounding box center [1521, 427] width 12 height 12
click at [288, 430] on link "105 - Tr. 01 [STREET_ADDRESS][PERSON_NAME]" at bounding box center [459, 436] width 470 height 30
click at [251, 424] on link "105 - Tr. 01 [STREET_ADDRESS][PERSON_NAME]" at bounding box center [459, 436] width 470 height 30
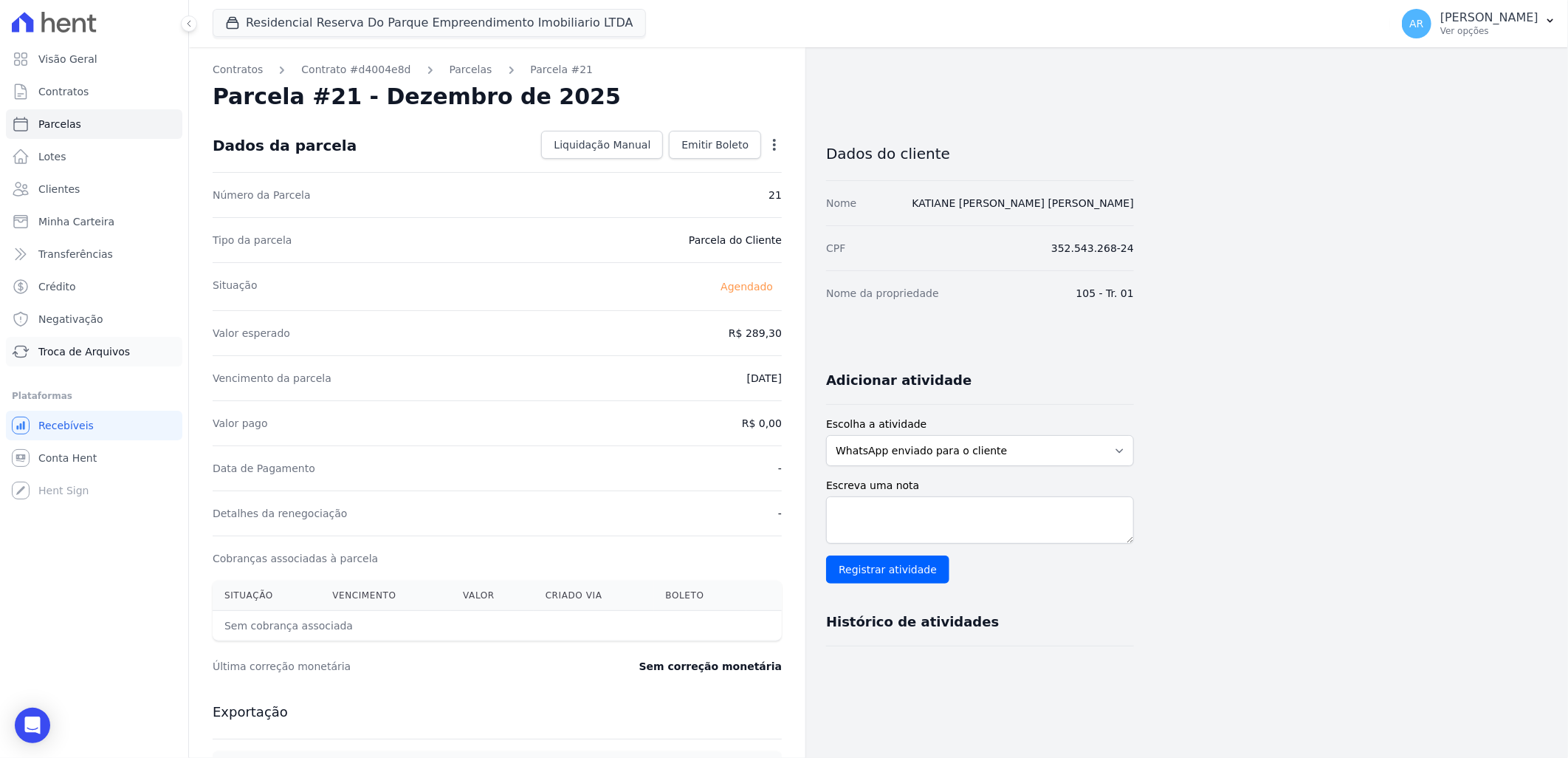
click at [126, 350] on link "Troca de Arquivos" at bounding box center [94, 352] width 177 height 30
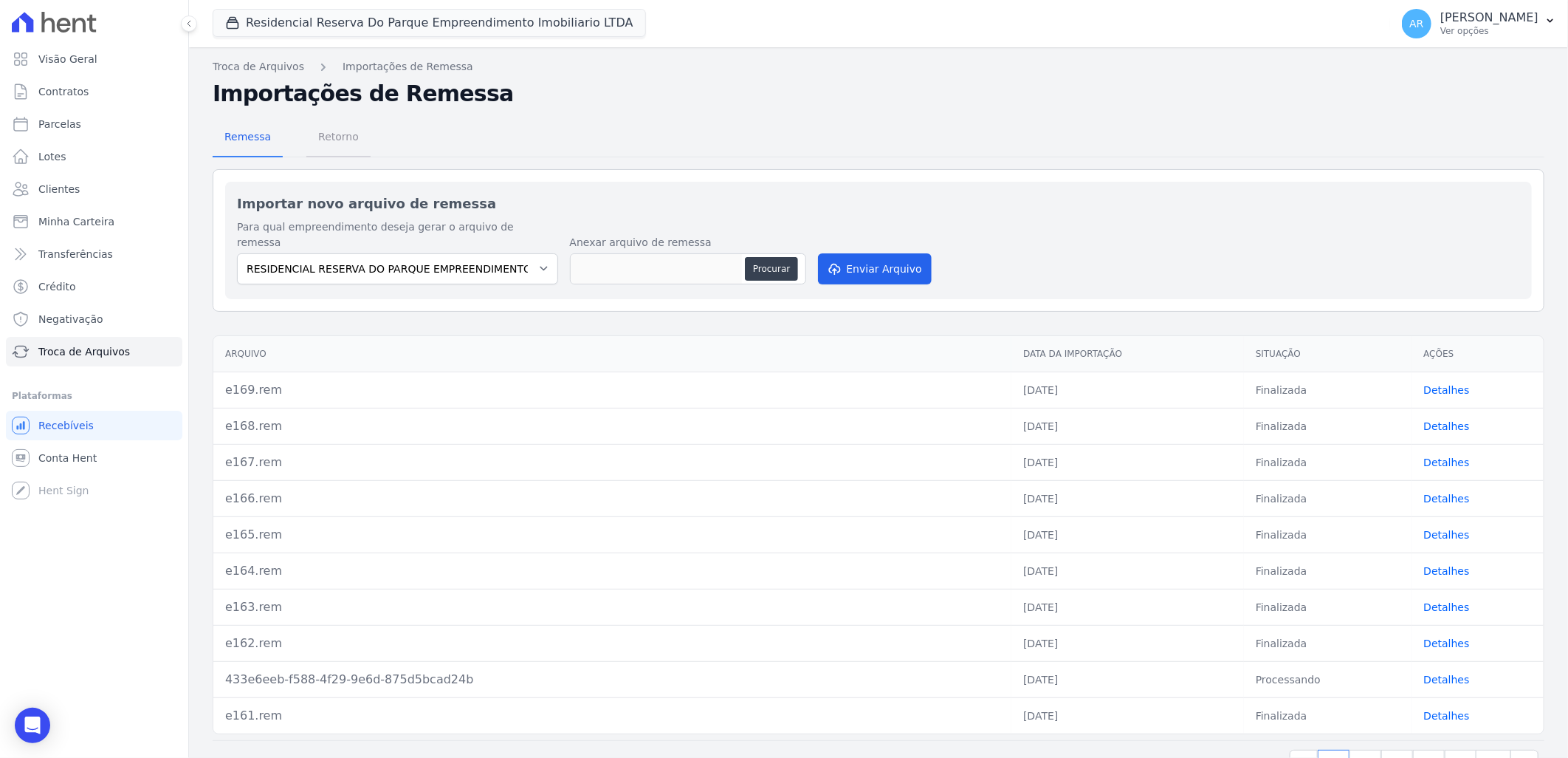
click at [335, 140] on span "Retorno" at bounding box center [338, 137] width 58 height 30
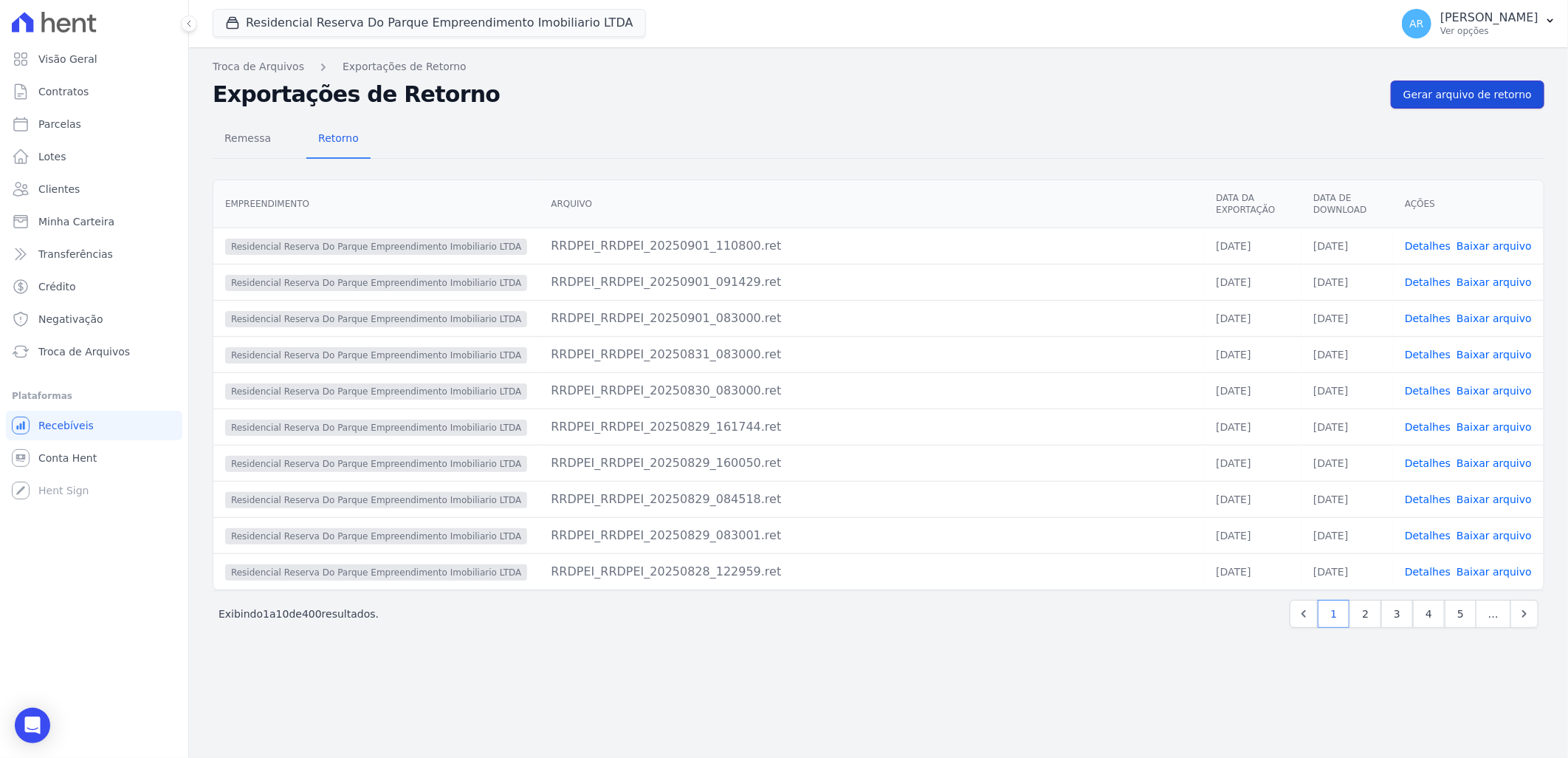
click at [1464, 97] on span "Gerar arquivo de retorno" at bounding box center [1467, 94] width 128 height 15
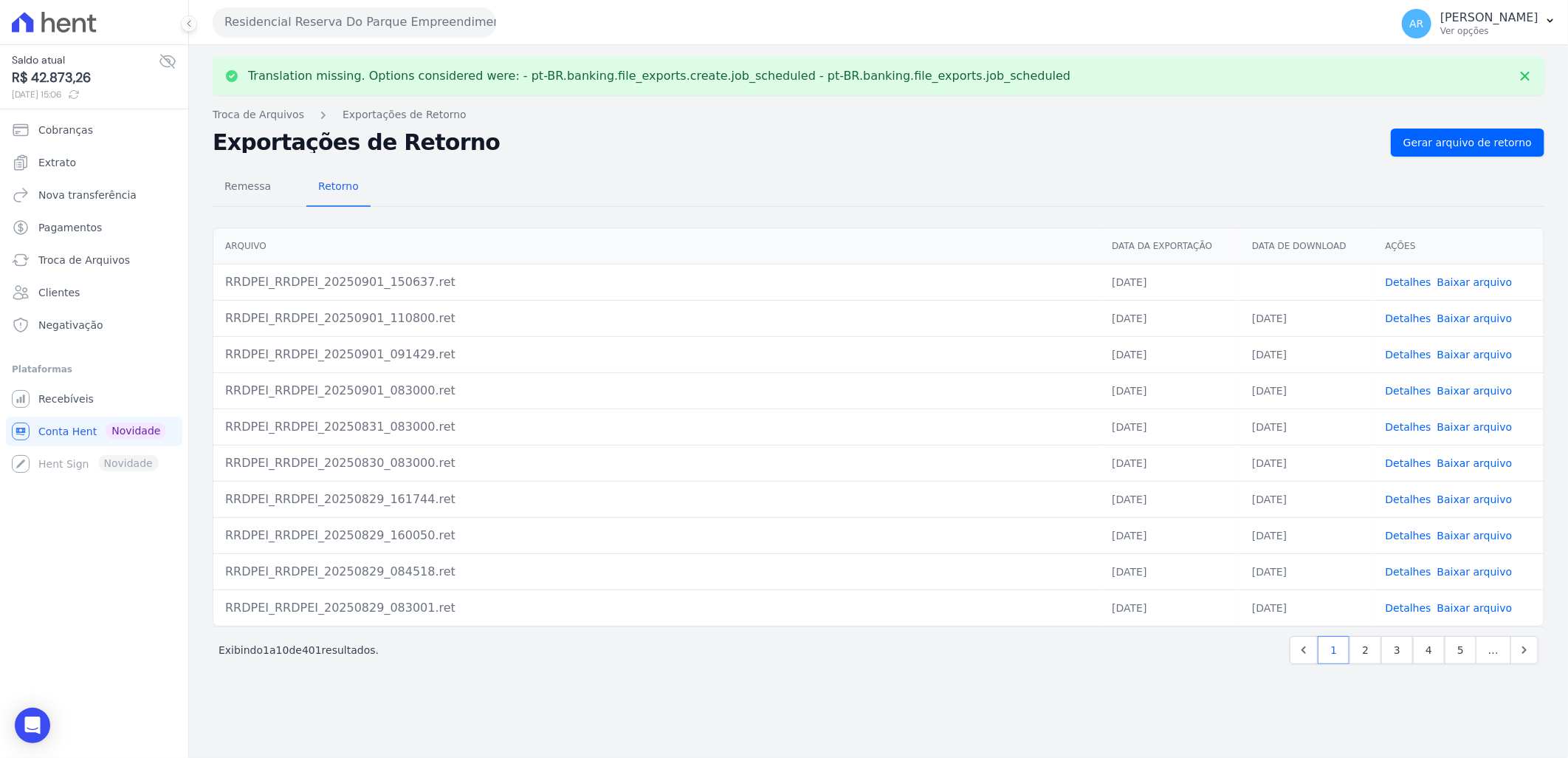
click at [1464, 282] on link "Baixar arquivo" at bounding box center [1475, 282] width 75 height 12
